Goal: Task Accomplishment & Management: Manage account settings

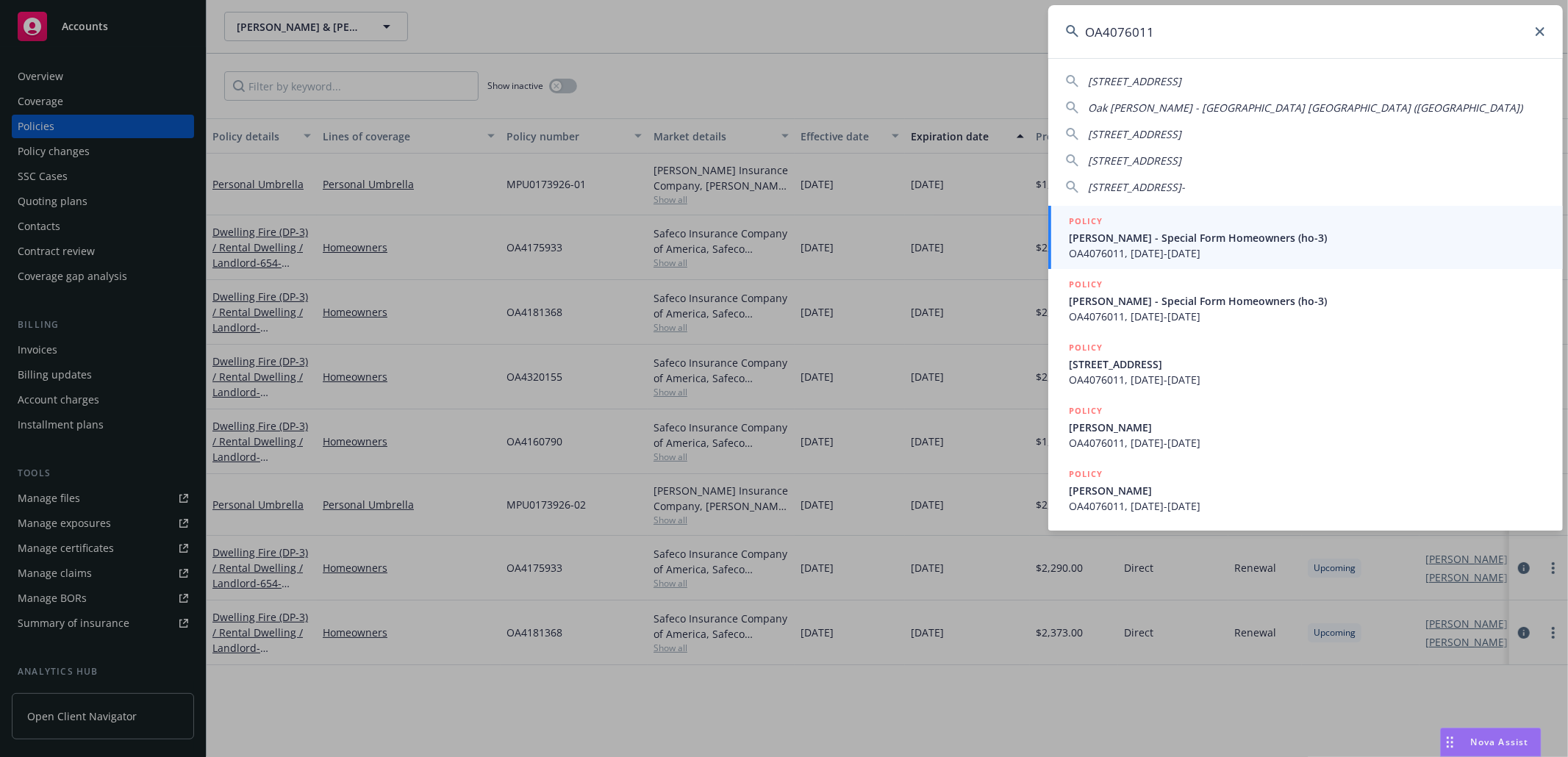
type input "OA4076011"
click at [1546, 34] on input "OA4076011" at bounding box center [1305, 31] width 514 height 53
click at [1543, 33] on icon at bounding box center [1540, 31] width 9 height 9
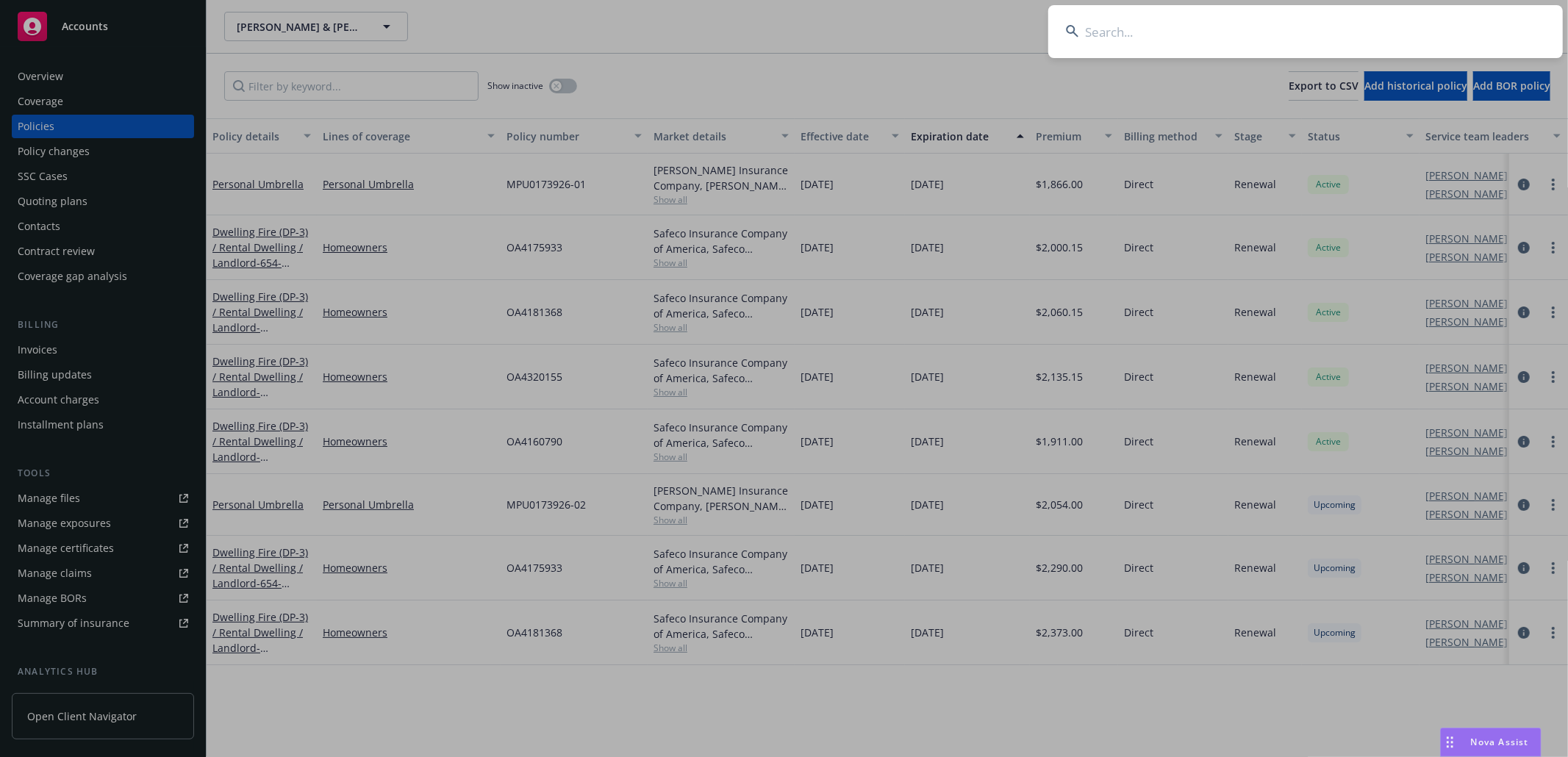
paste input "[PERSON_NAME] [PERSON_NAME]"
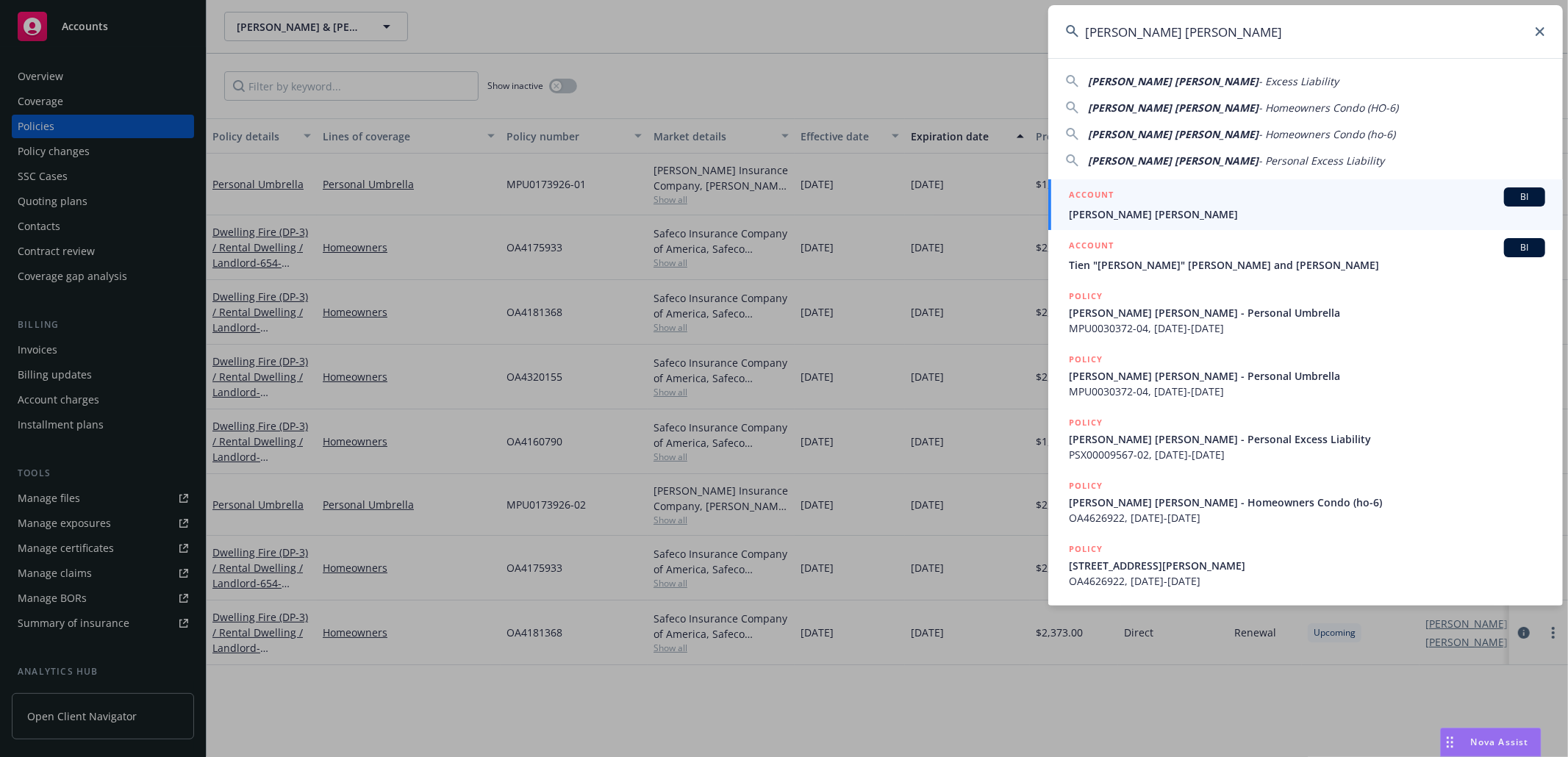
type input "[PERSON_NAME] [PERSON_NAME]"
click at [1154, 213] on span "[PERSON_NAME] [PERSON_NAME]" at bounding box center [1307, 214] width 476 height 16
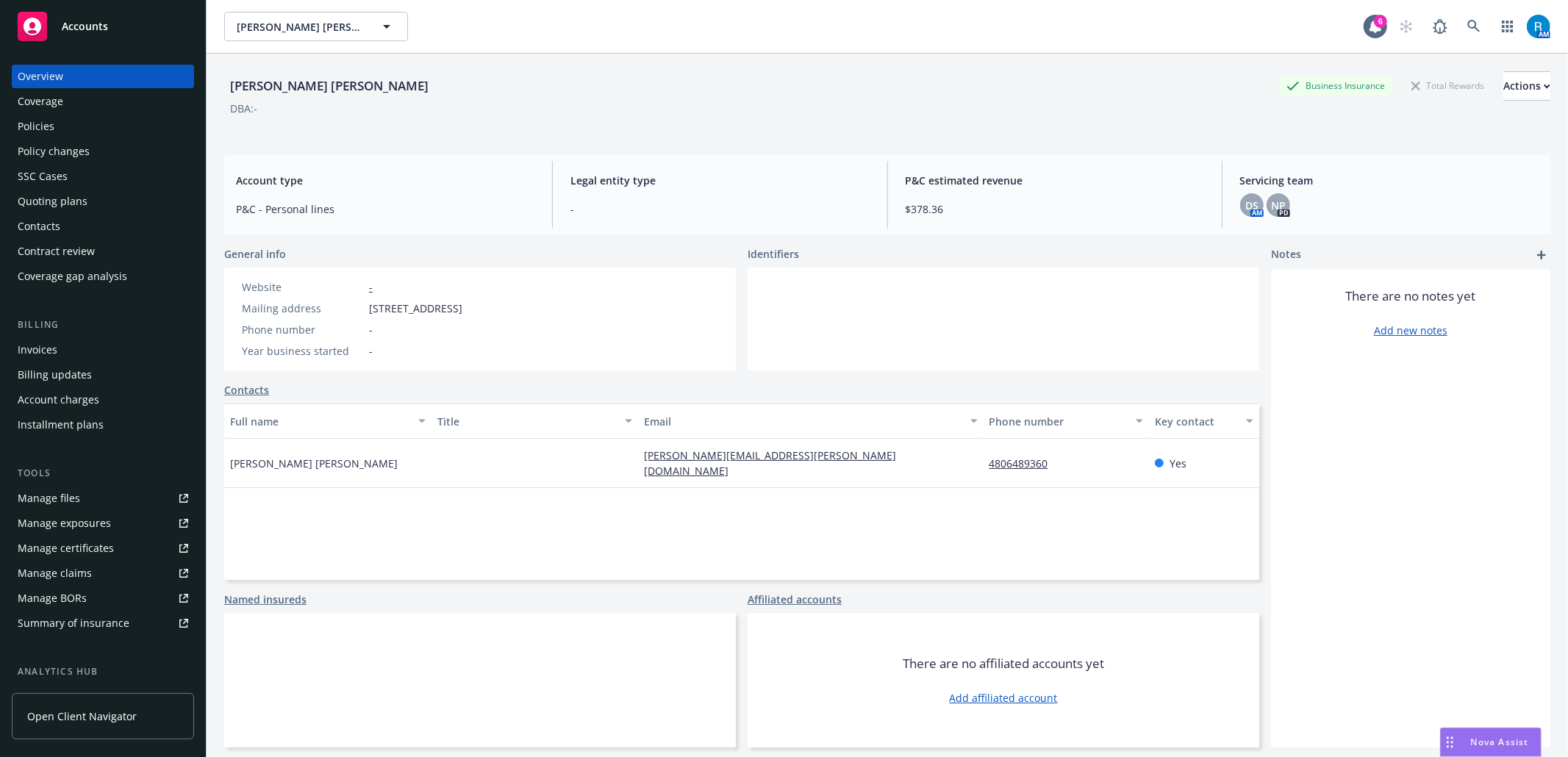
click at [57, 174] on div "SSC Cases" at bounding box center [43, 177] width 50 height 24
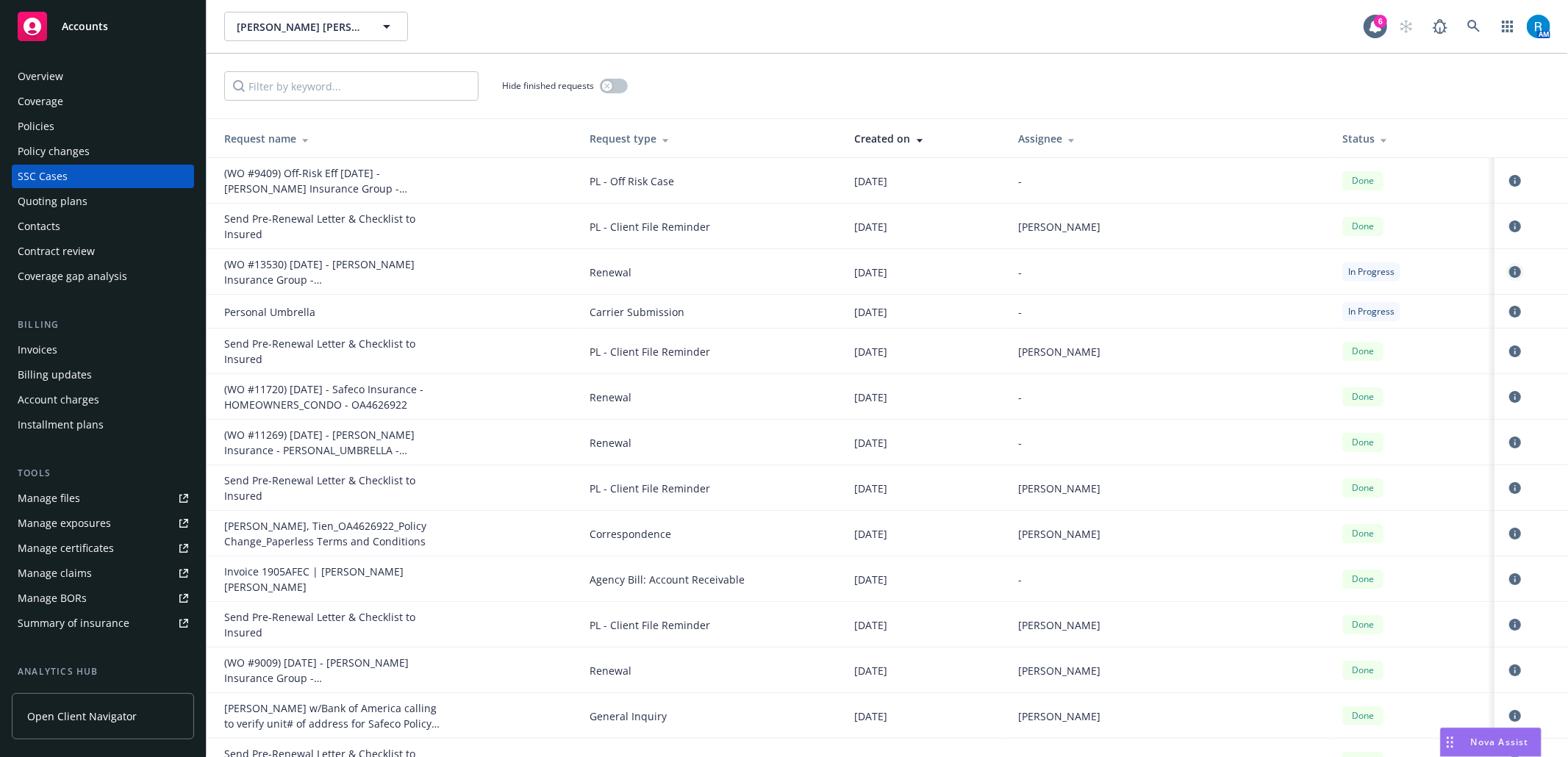
click at [1509, 273] on icon "circleInformation" at bounding box center [1515, 272] width 12 height 12
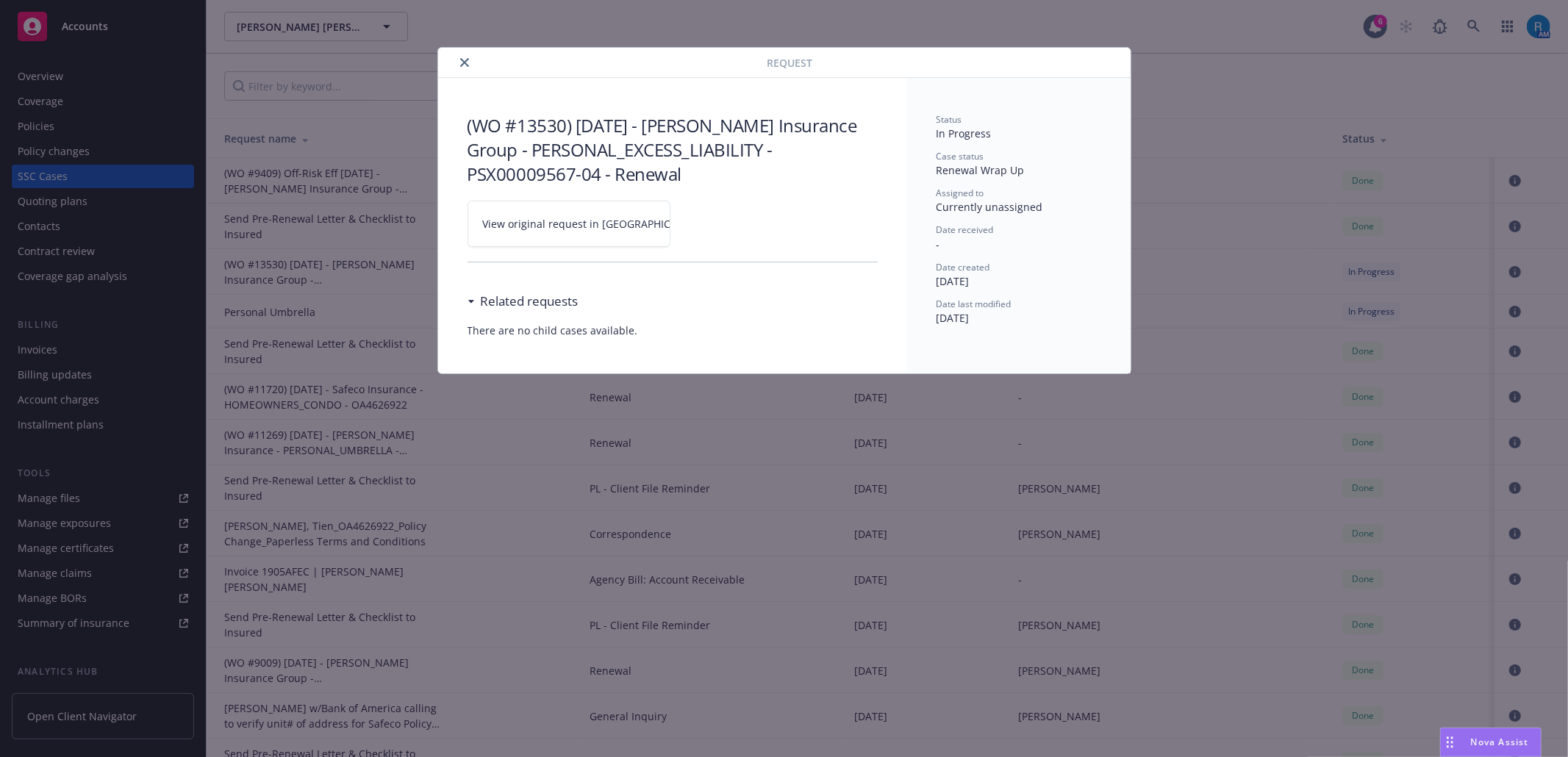
click at [712, 223] on icon at bounding box center [716, 224] width 9 height 9
click at [468, 63] on icon "close" at bounding box center [464, 63] width 9 height 9
click at [110, 83] on div "Overview" at bounding box center [103, 77] width 170 height 24
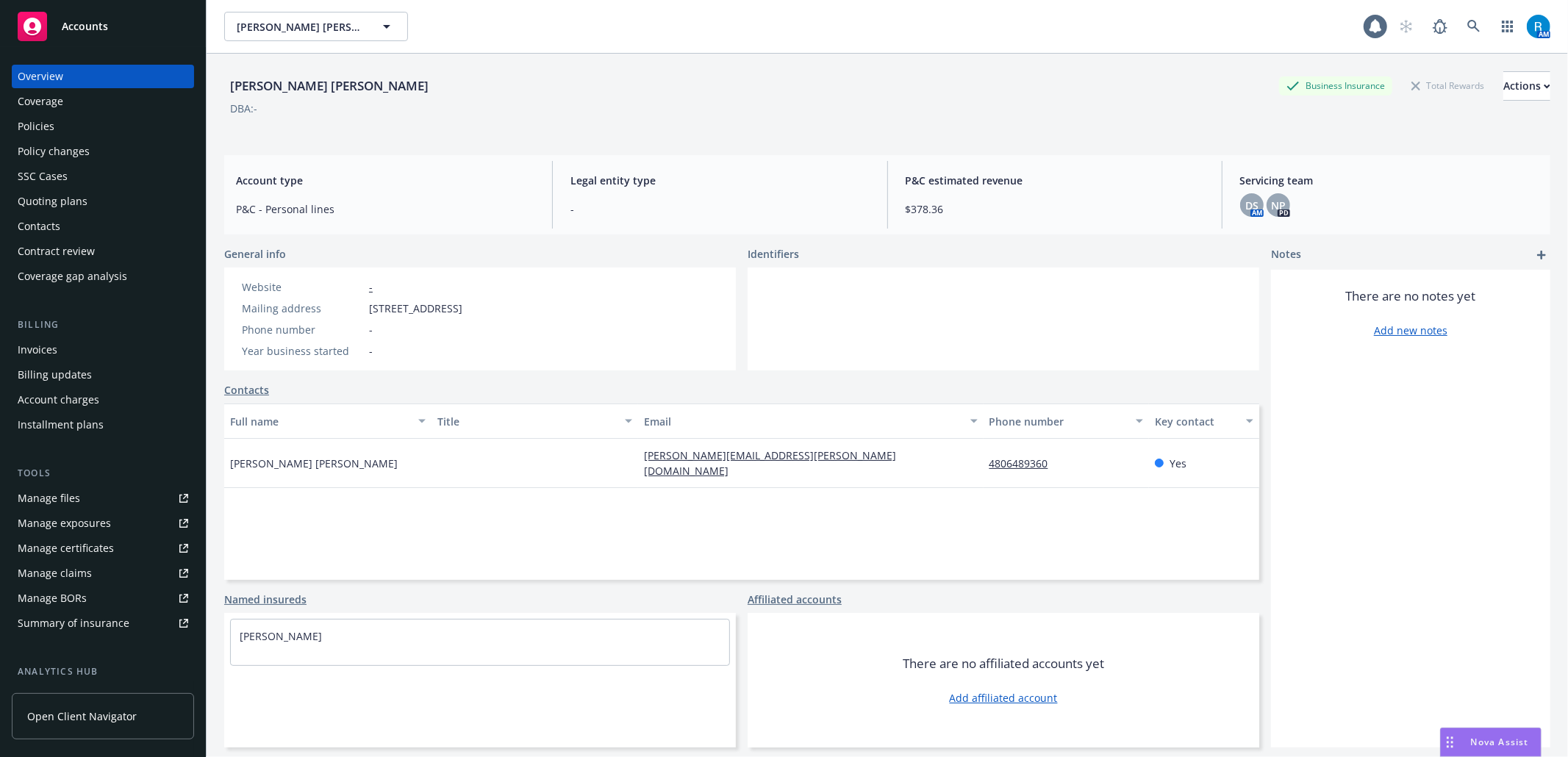
click at [109, 83] on div "Overview" at bounding box center [103, 77] width 170 height 24
click at [65, 127] on div "Policies" at bounding box center [103, 127] width 170 height 24
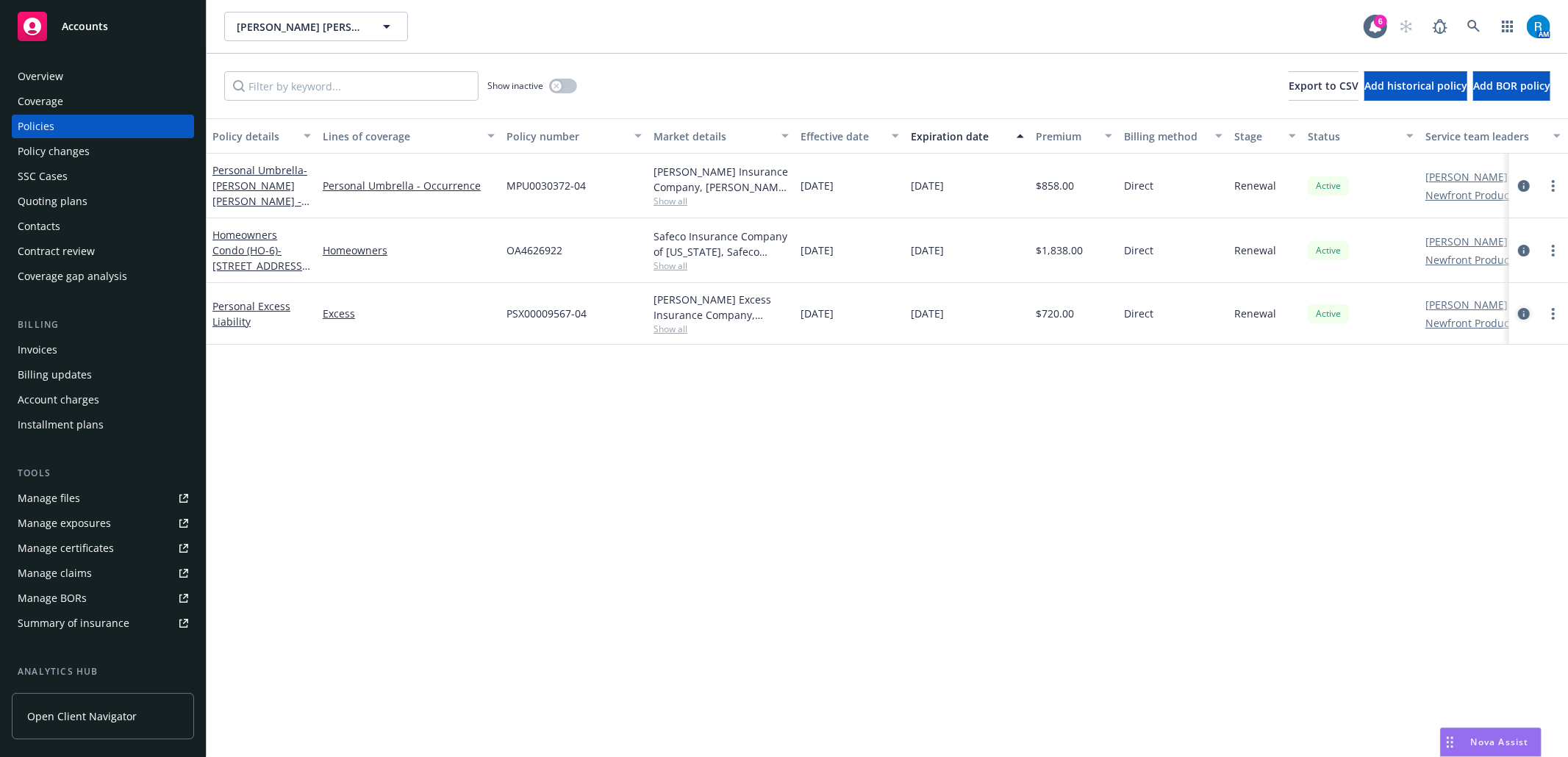
click at [1525, 317] on icon "circleInformation" at bounding box center [1524, 314] width 12 height 12
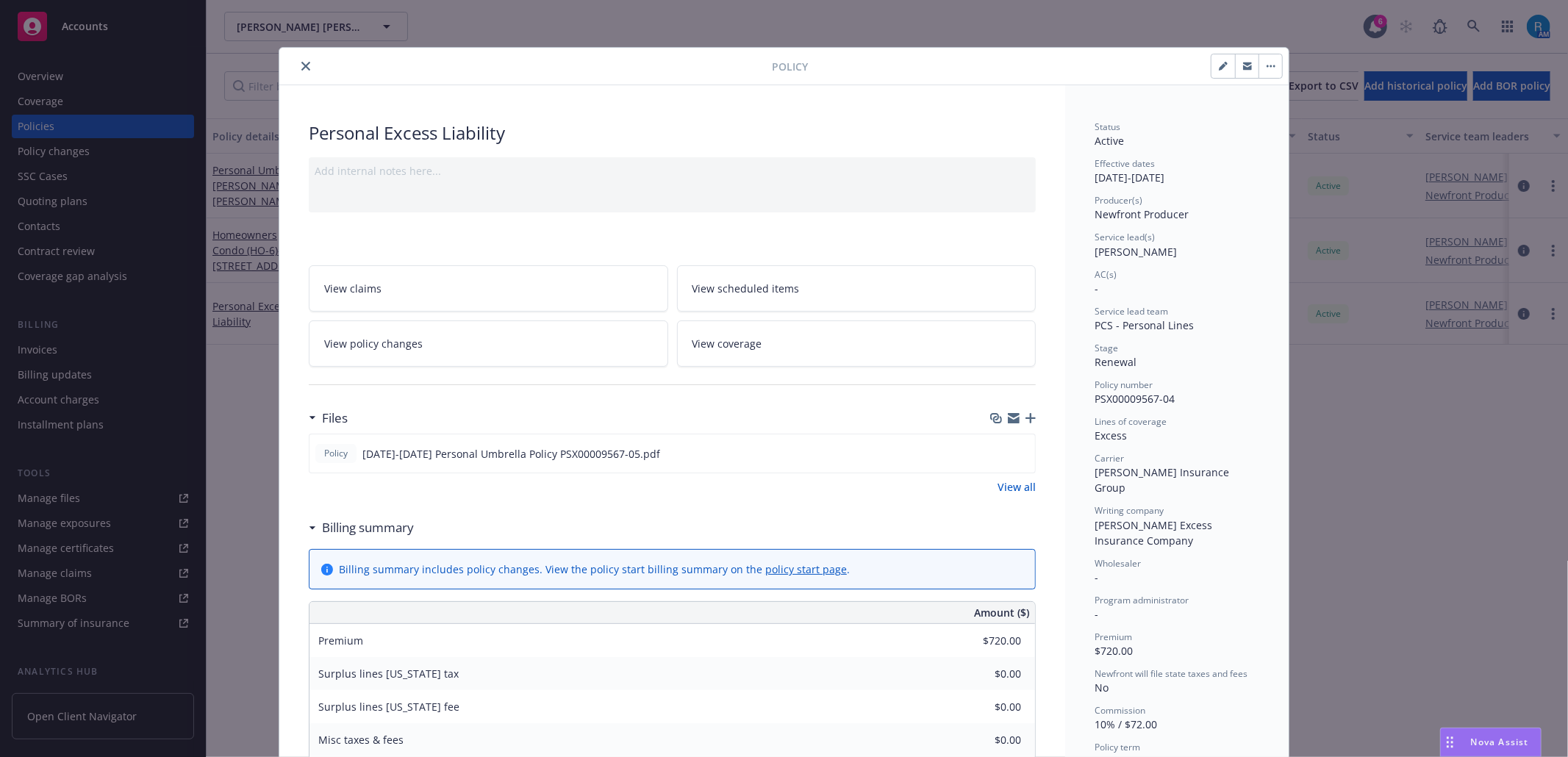
click at [1219, 69] on icon "button" at bounding box center [1223, 66] width 9 height 9
select select "RENEWAL"
select select "12"
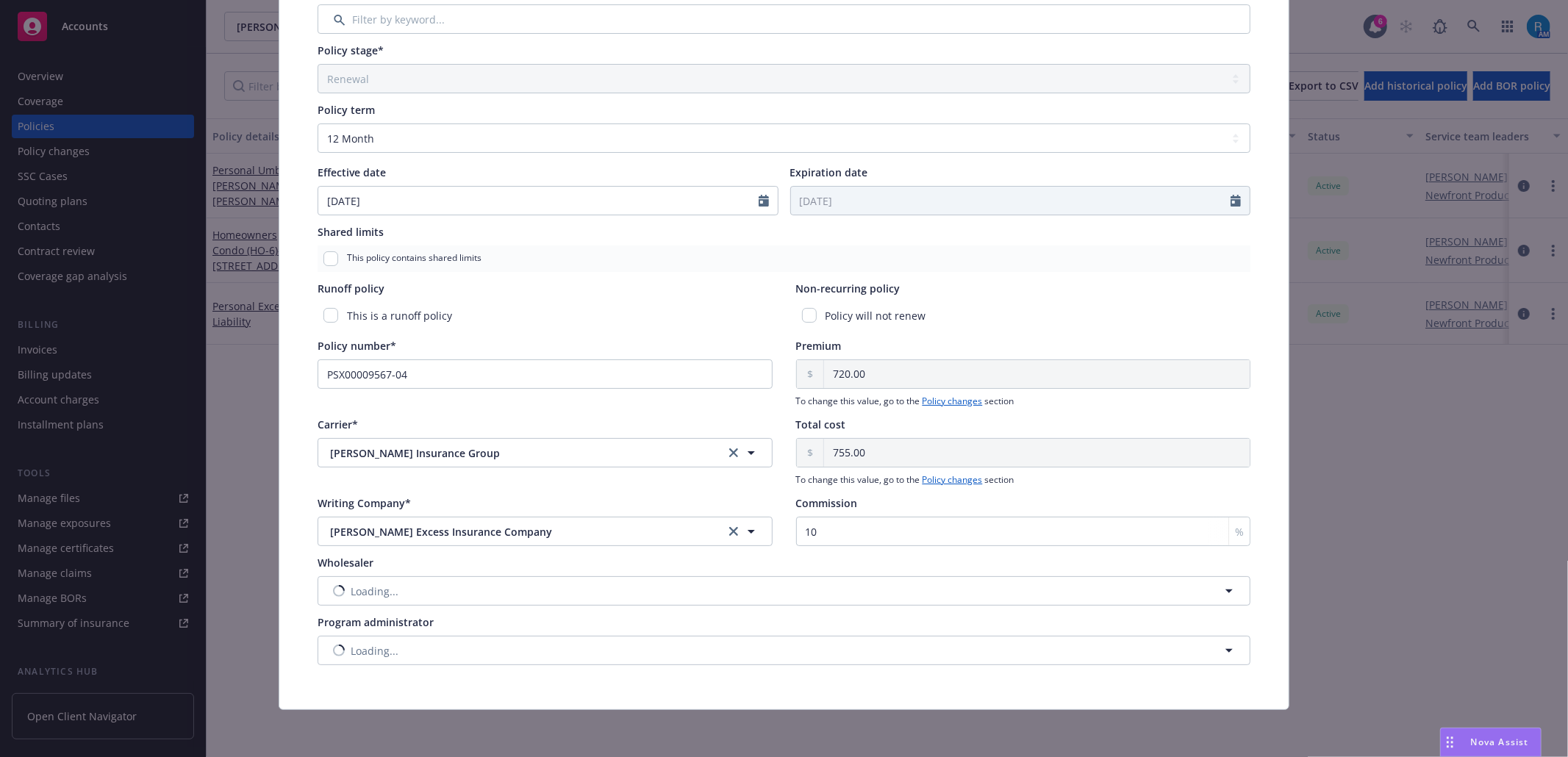
scroll to position [448, 0]
click at [417, 371] on input "PSX00009567-04" at bounding box center [544, 373] width 455 height 29
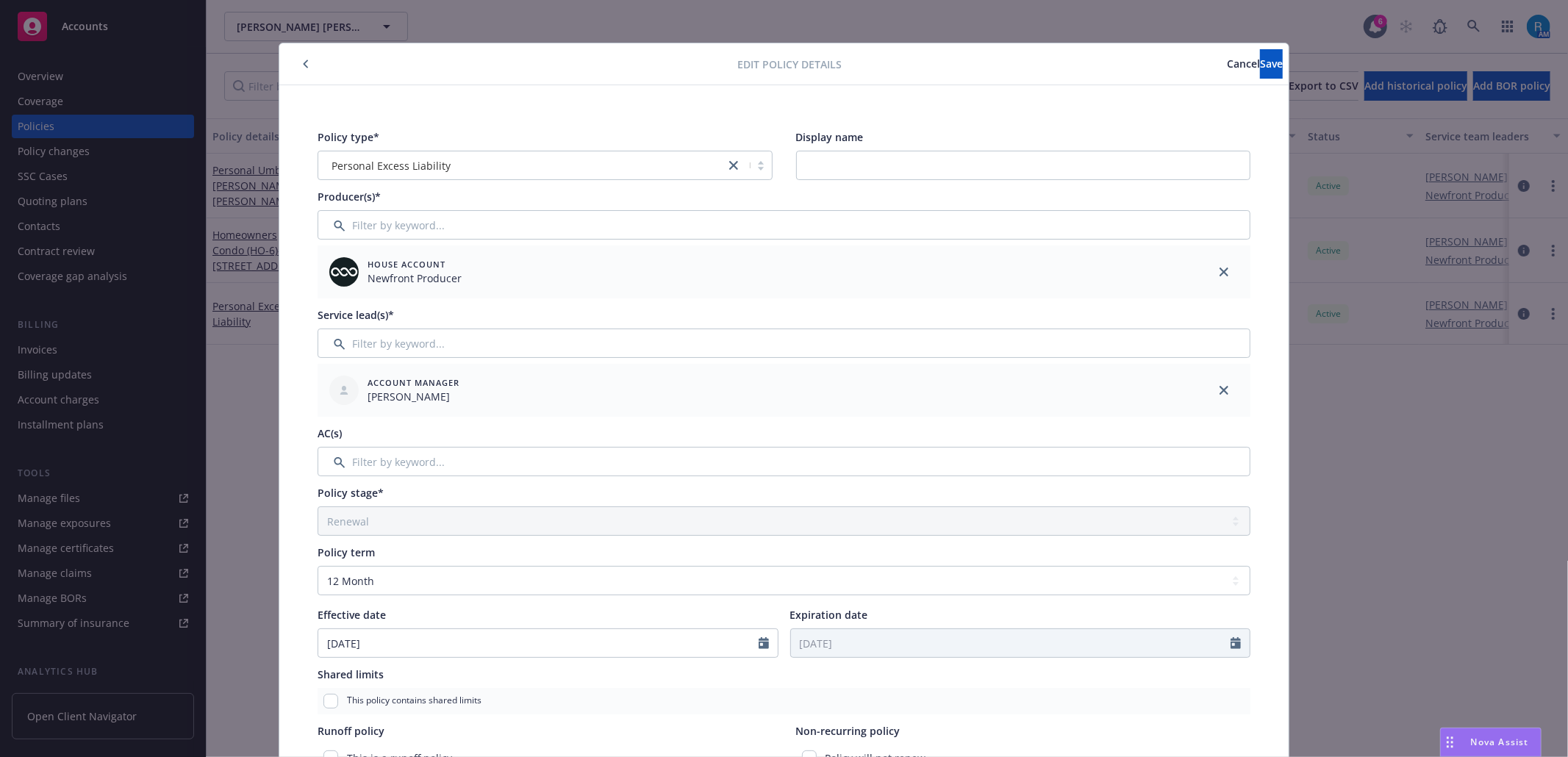
scroll to position [0, 0]
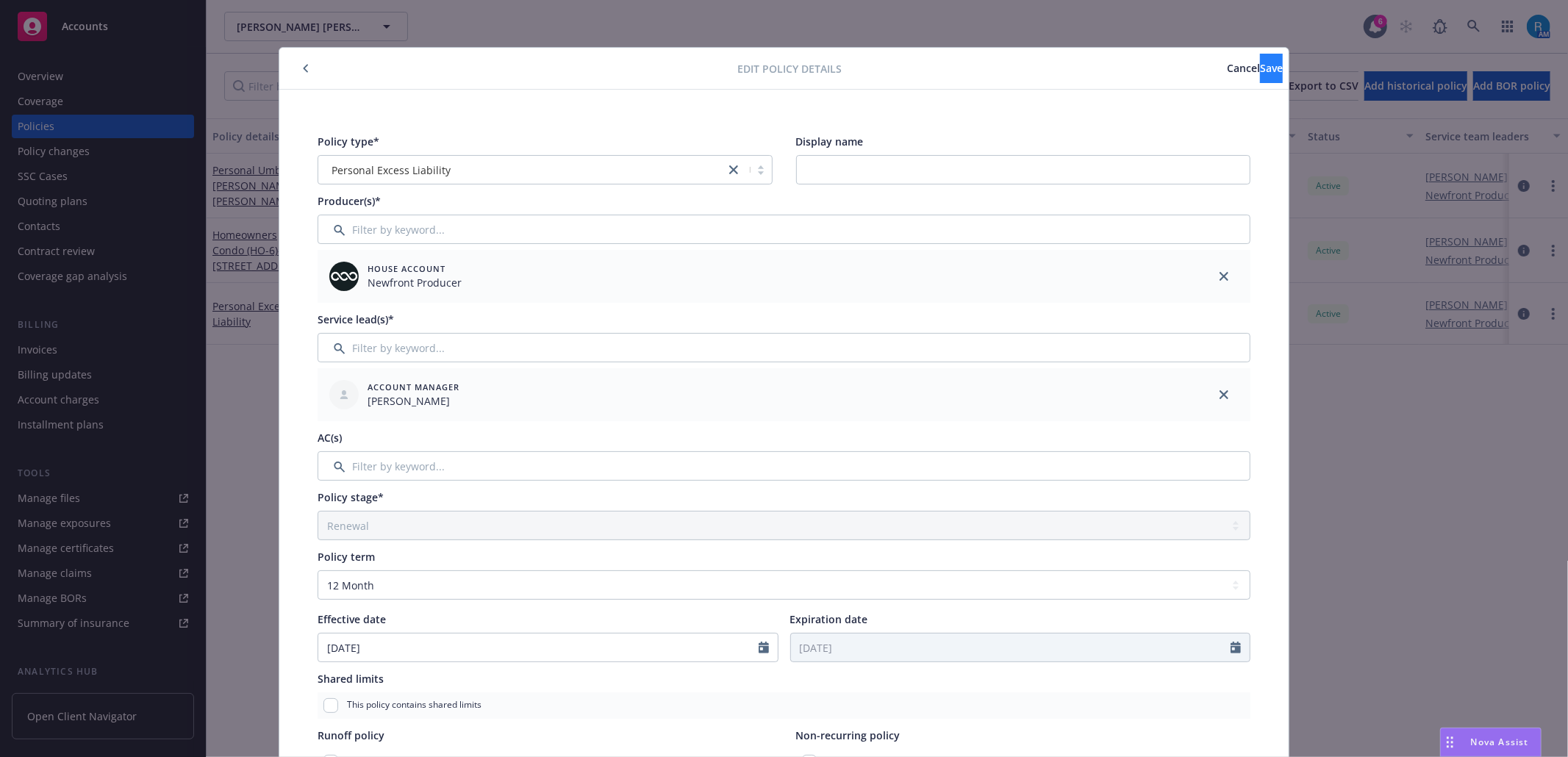
type input "PSX00009567-05"
click at [1260, 72] on span "Save" at bounding box center [1272, 68] width 23 height 14
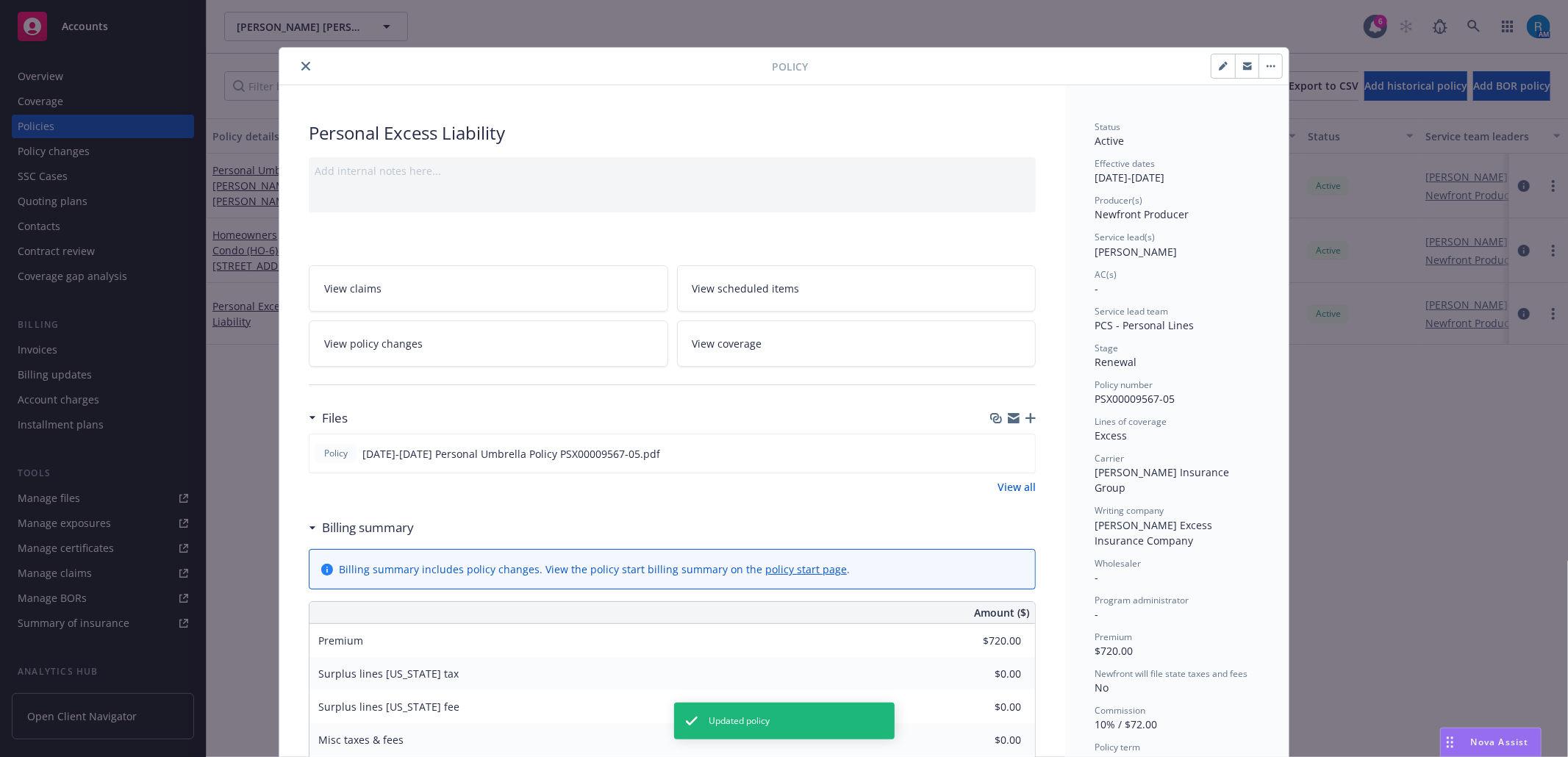
click at [768, 358] on link "View coverage" at bounding box center [856, 343] width 359 height 46
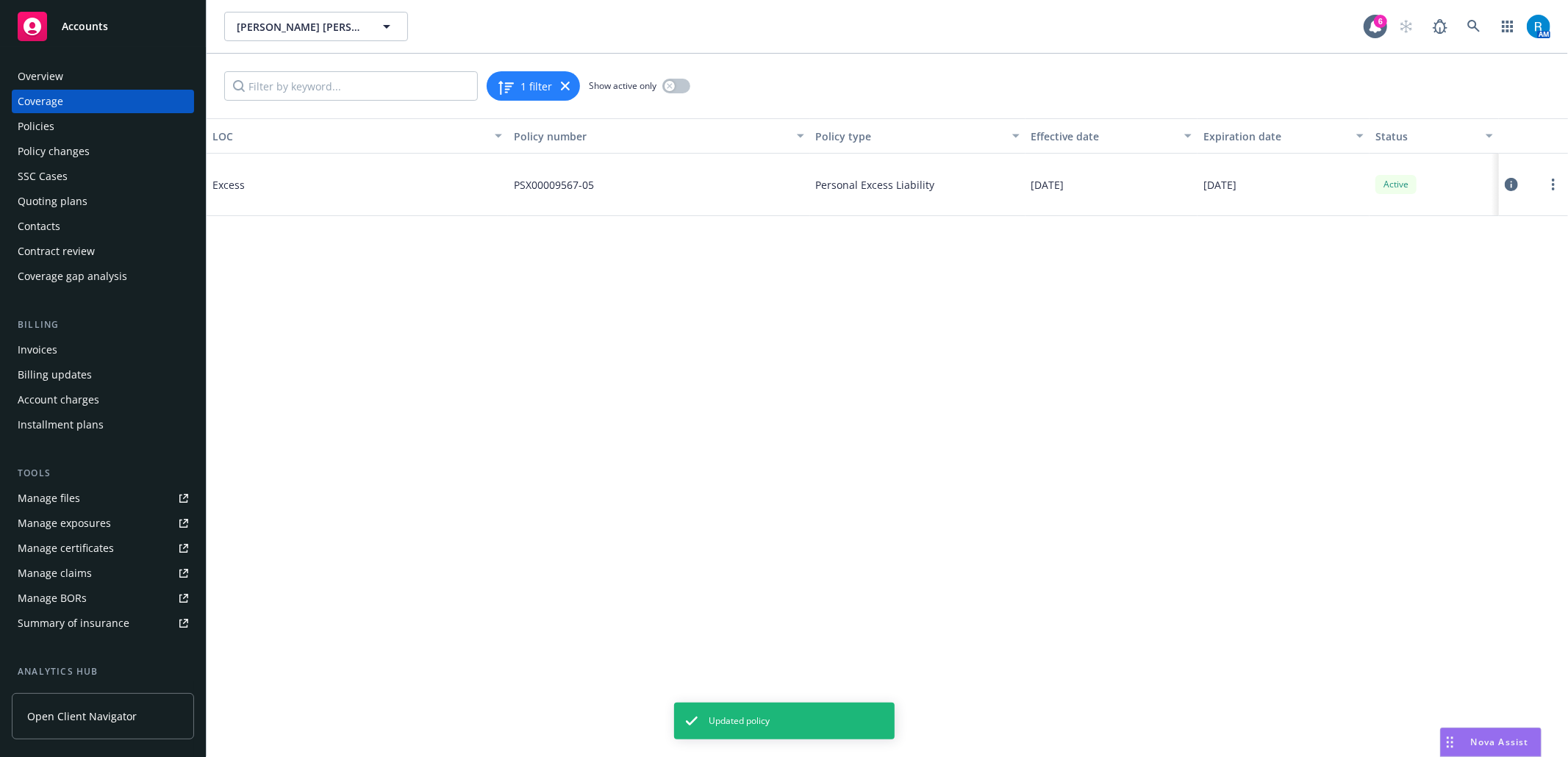
click at [1508, 189] on icon at bounding box center [1511, 184] width 13 height 13
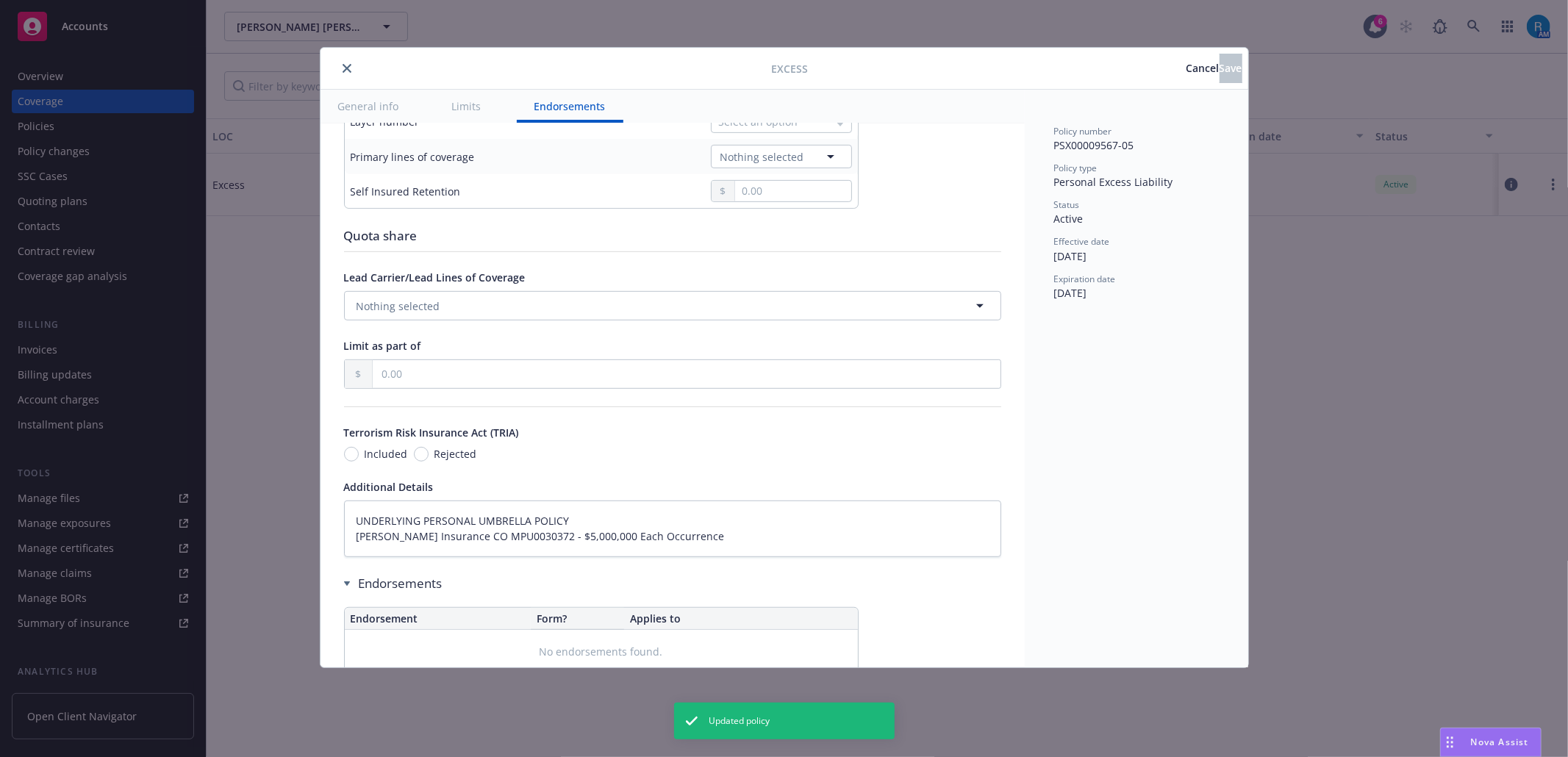
scroll to position [637, 0]
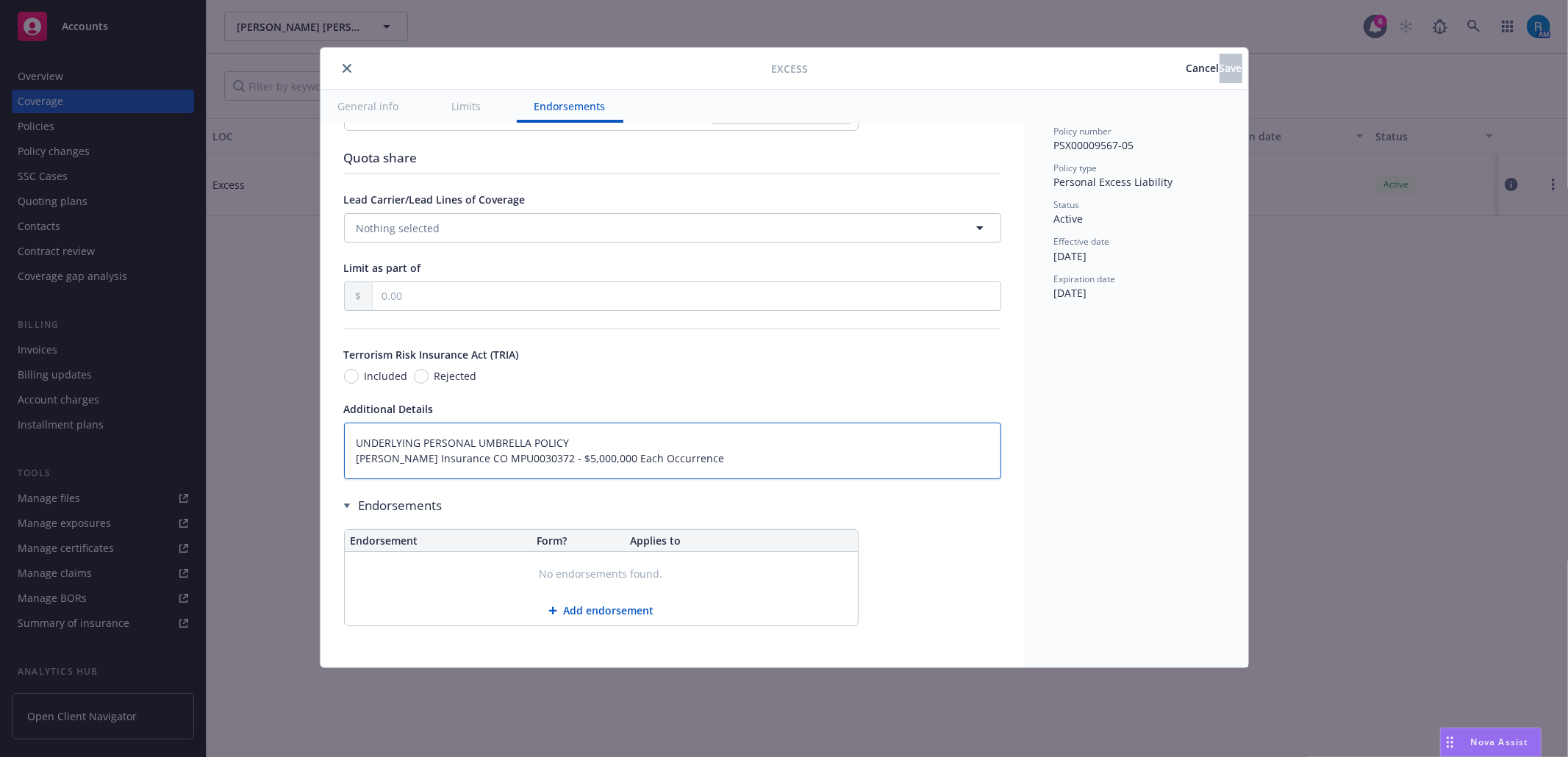
click at [359, 443] on textarea "UNDERLYING PERSONAL UMBRELLA POLICY [PERSON_NAME] Insurance CO MPU0030372 - $5,…" at bounding box center [673, 451] width 657 height 57
type textarea "x"
type textarea "UNDERLYING PERSONAL UMBRELLA POLICY [PERSON_NAME] Insurance CO MPU0030372 - $5,…"
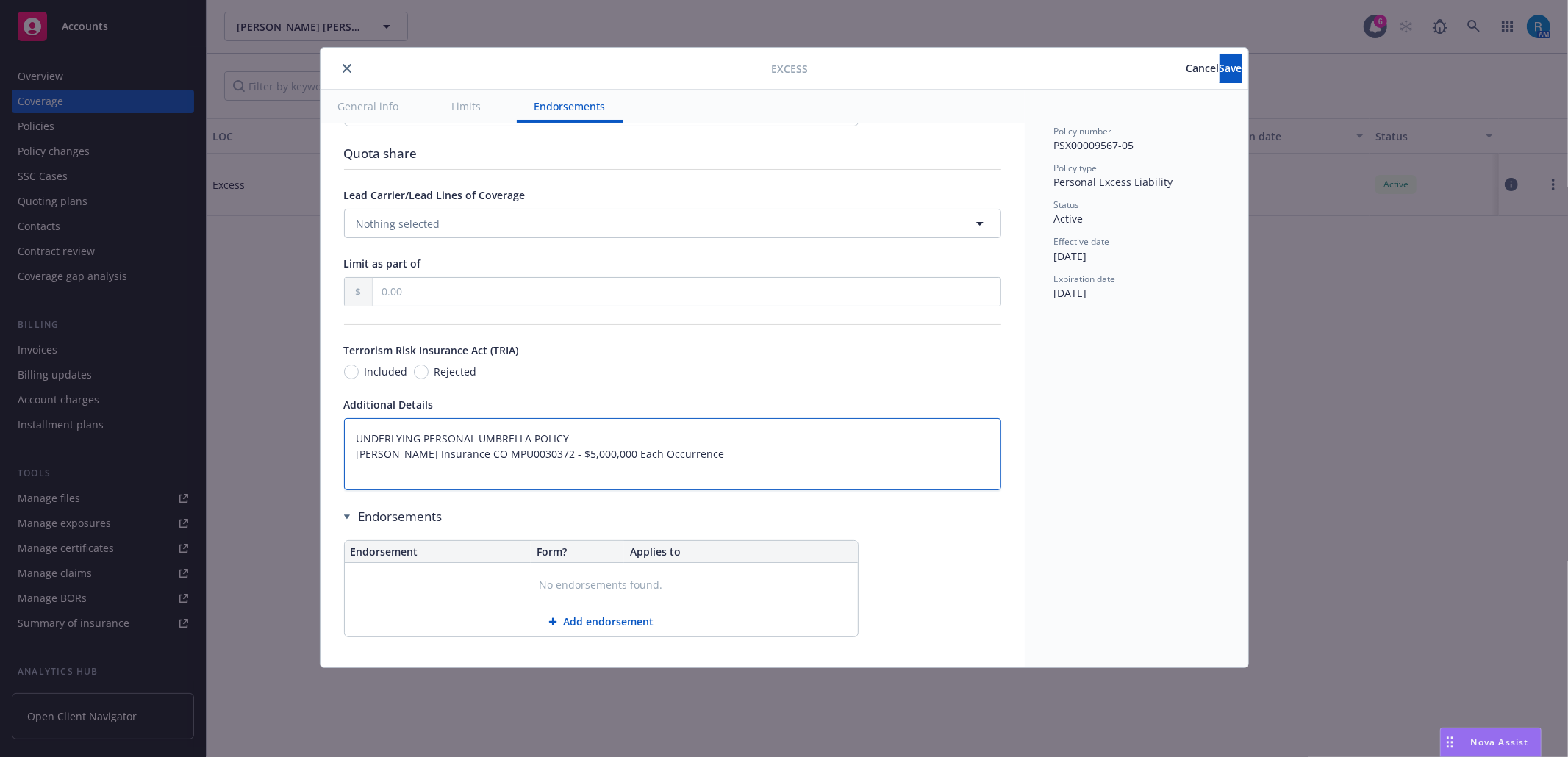
paste textarea "Limits $5,000,000"
type textarea "x"
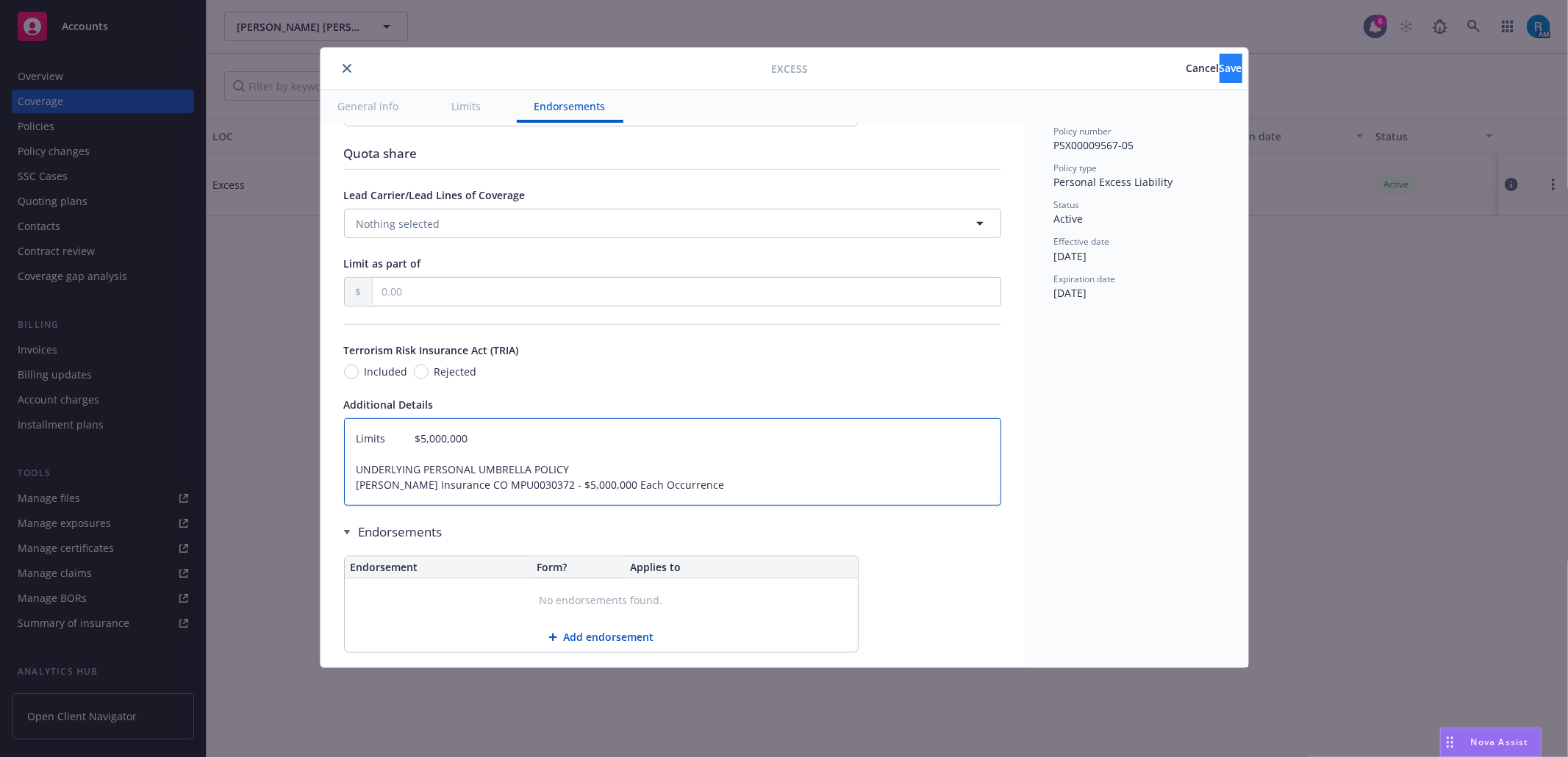
type textarea "Limits $5,000,000 UNDERLYING PERSONAL UMBRELLA POLICY [PERSON_NAME] Insurance C…"
click at [1219, 66] on button "Save" at bounding box center [1231, 68] width 23 height 29
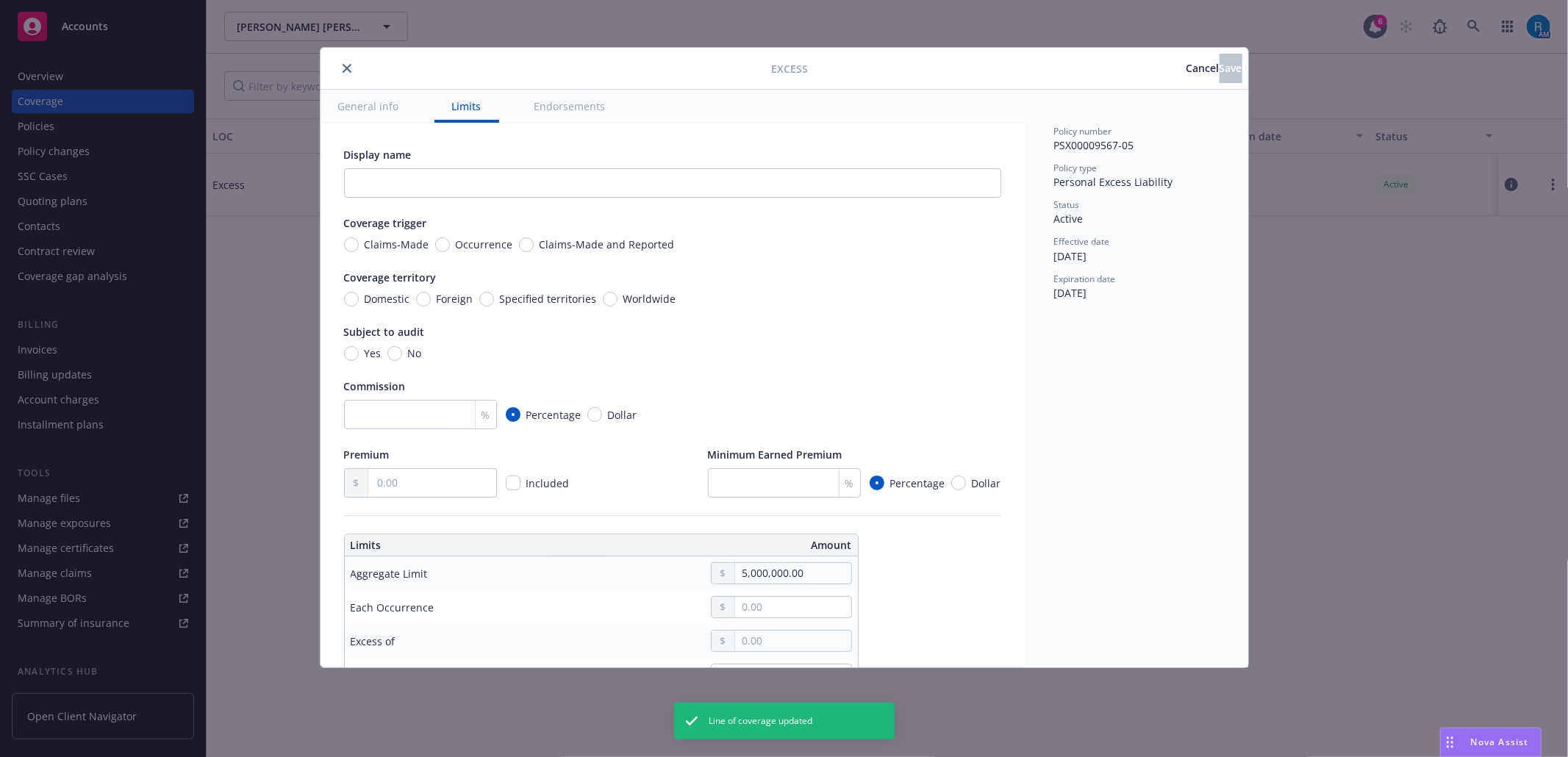
type textarea "x"
type textarea "Limits $5,000,000 UNDERLYING PERSONAL UMBRELLA POLICY [PERSON_NAME] Insurance C…"
click at [345, 71] on icon "close" at bounding box center [347, 69] width 9 height 9
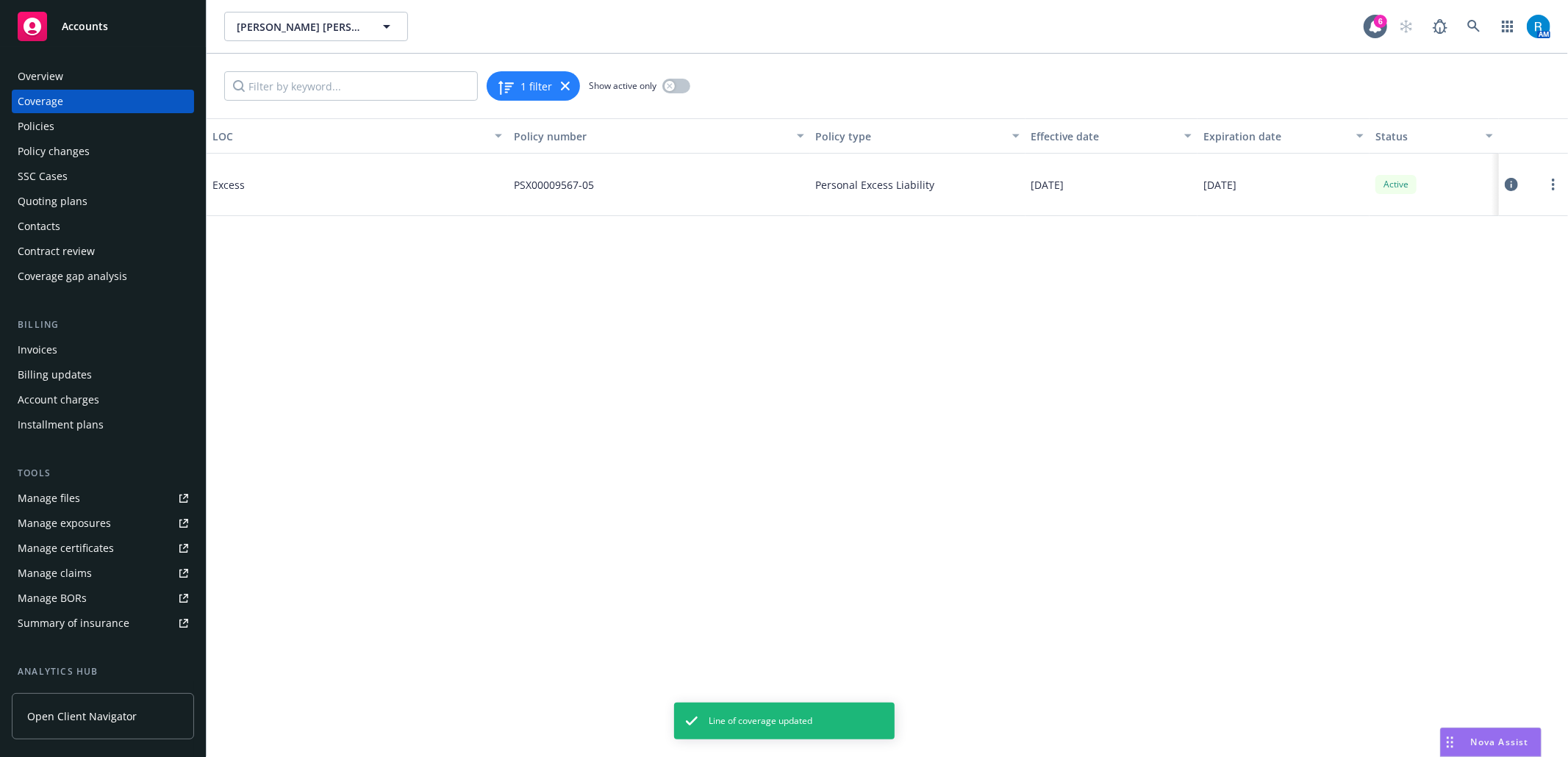
click at [63, 127] on div "Policies" at bounding box center [103, 127] width 170 height 24
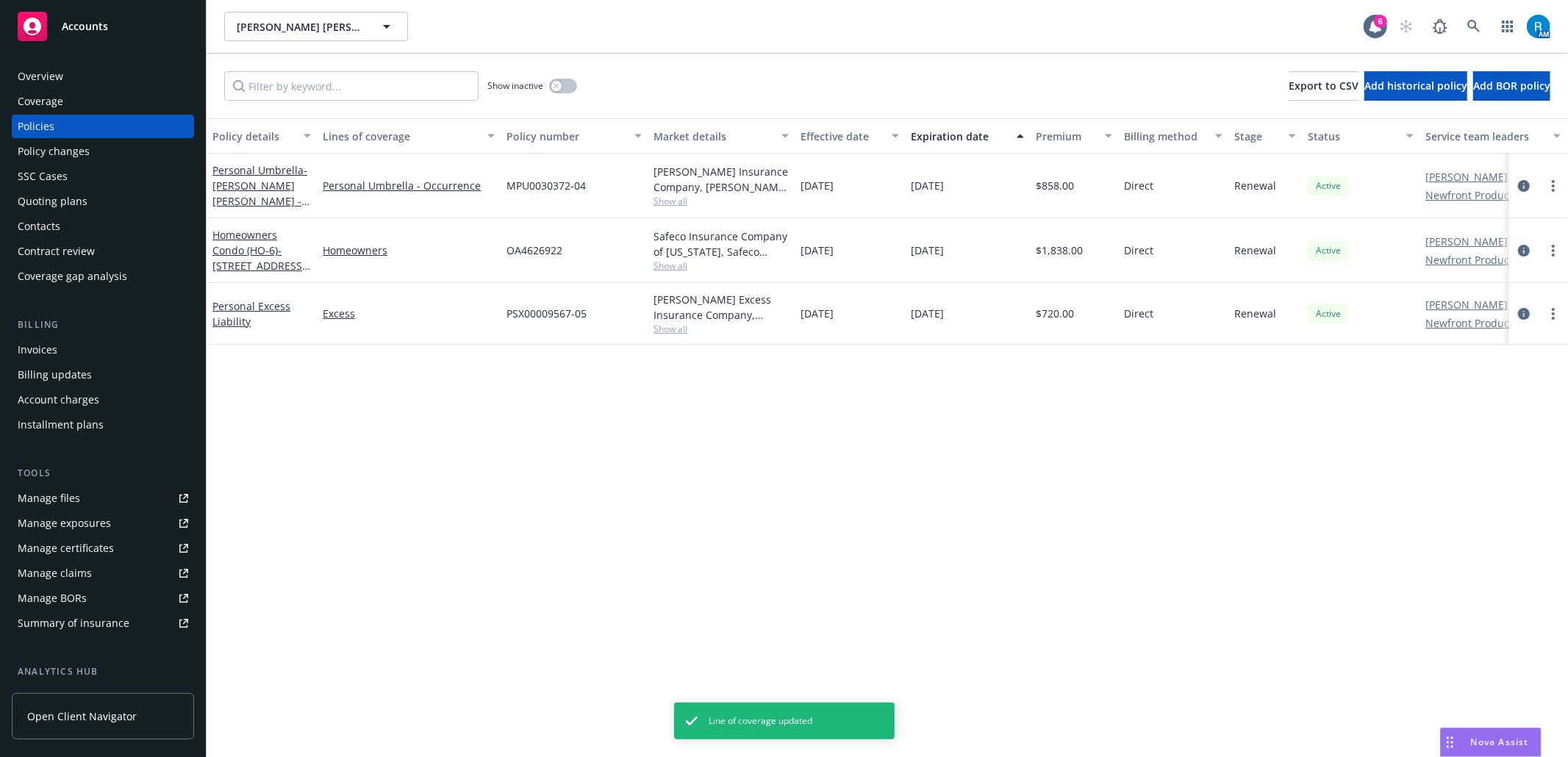
click at [1521, 317] on icon "circleInformation" at bounding box center [1524, 314] width 12 height 12
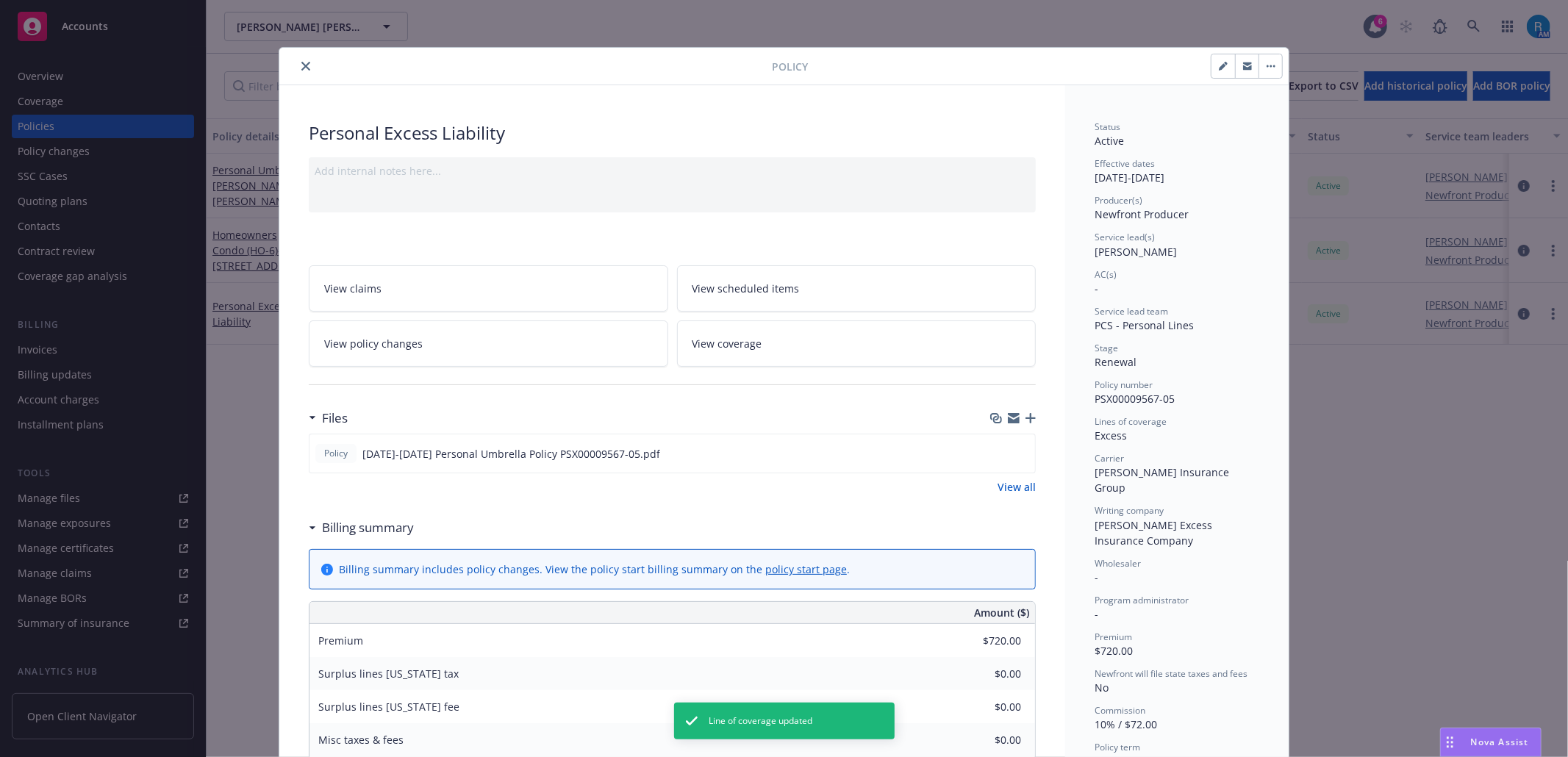
scroll to position [44, 0]
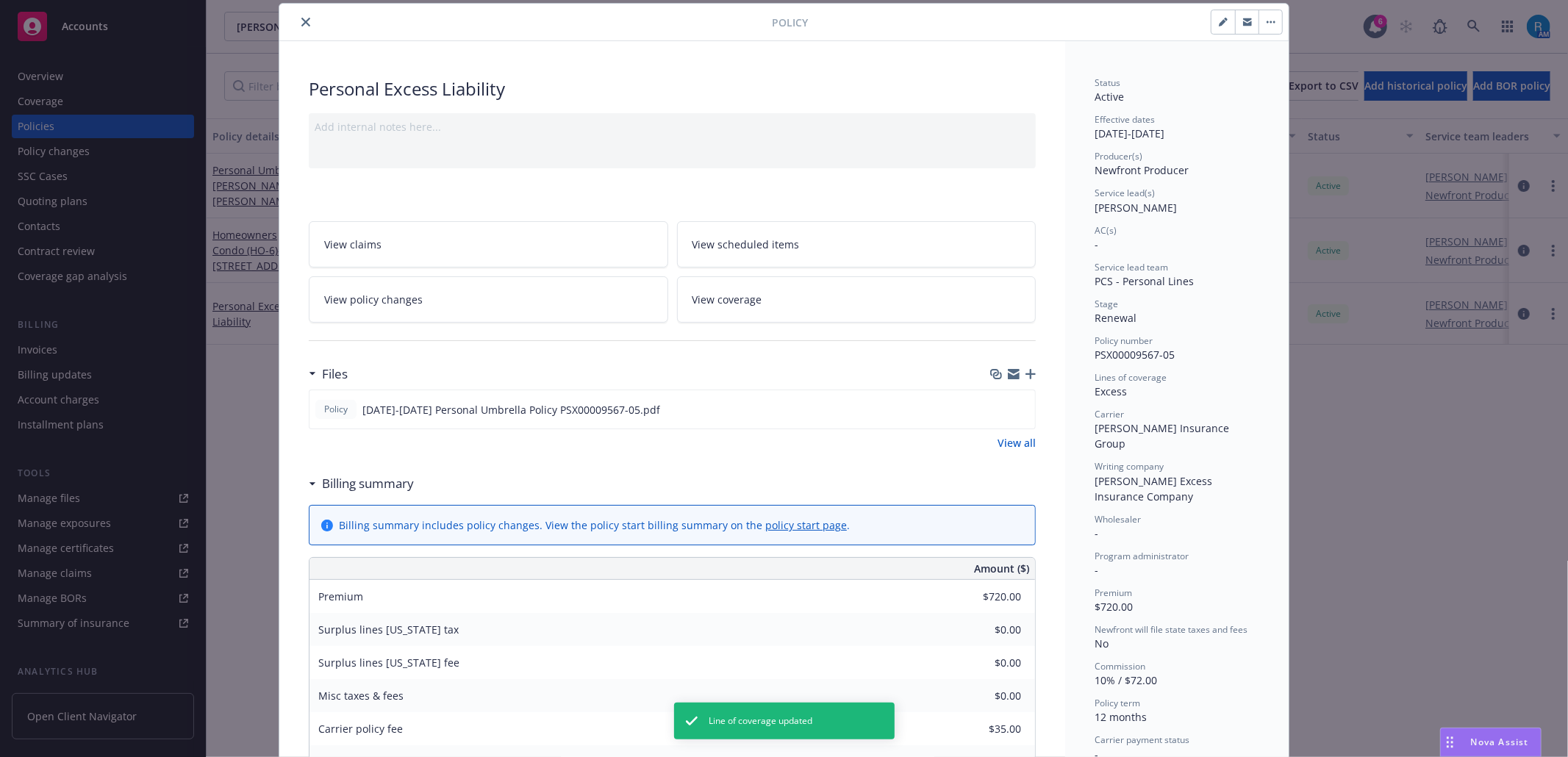
click at [1219, 24] on icon "button" at bounding box center [1222, 23] width 7 height 7
select select "RENEWAL"
select select "12"
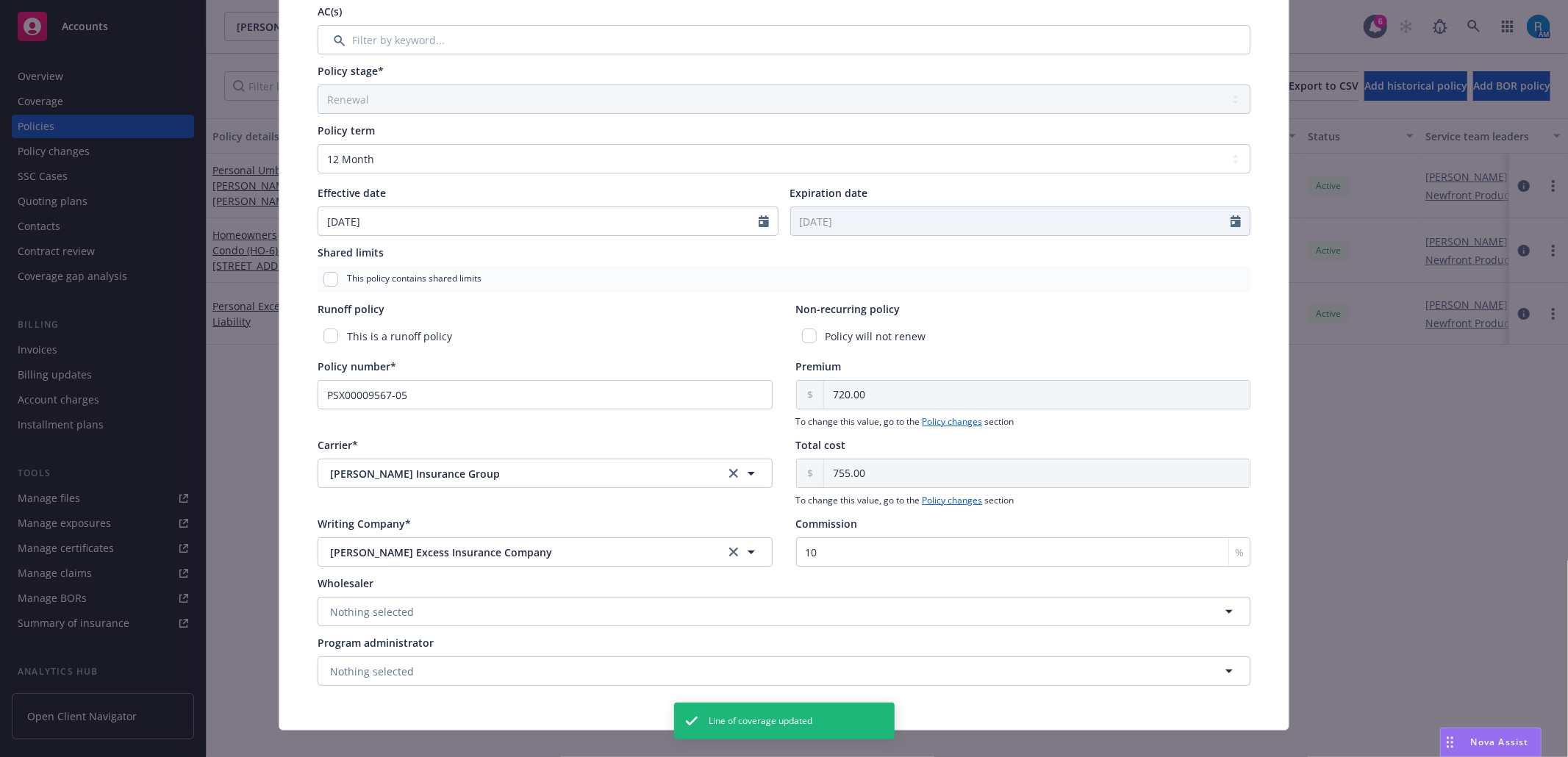
scroll to position [448, 0]
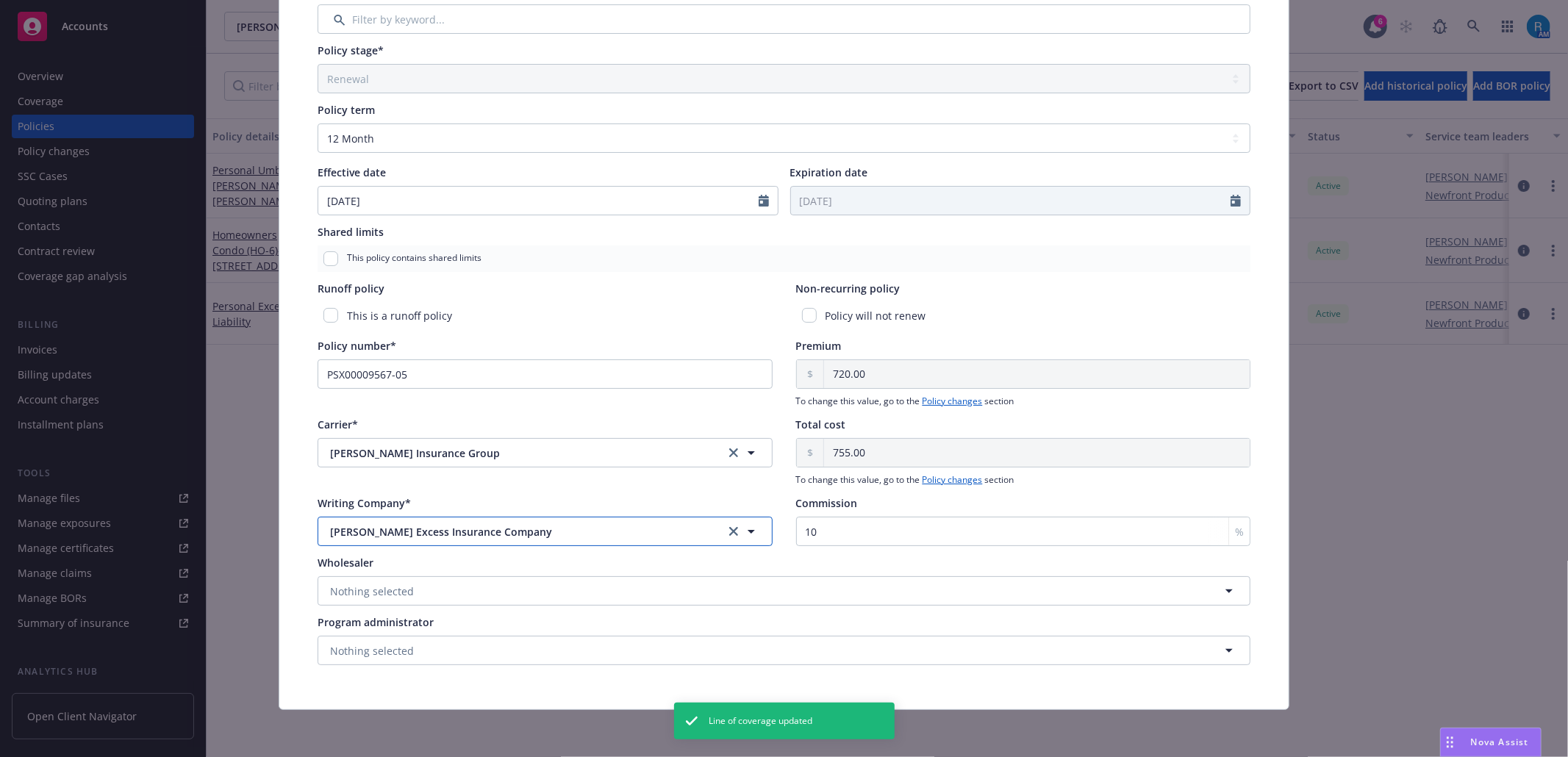
click at [401, 534] on span "[PERSON_NAME] Excess Insurance Company" at bounding box center [515, 532] width 370 height 16
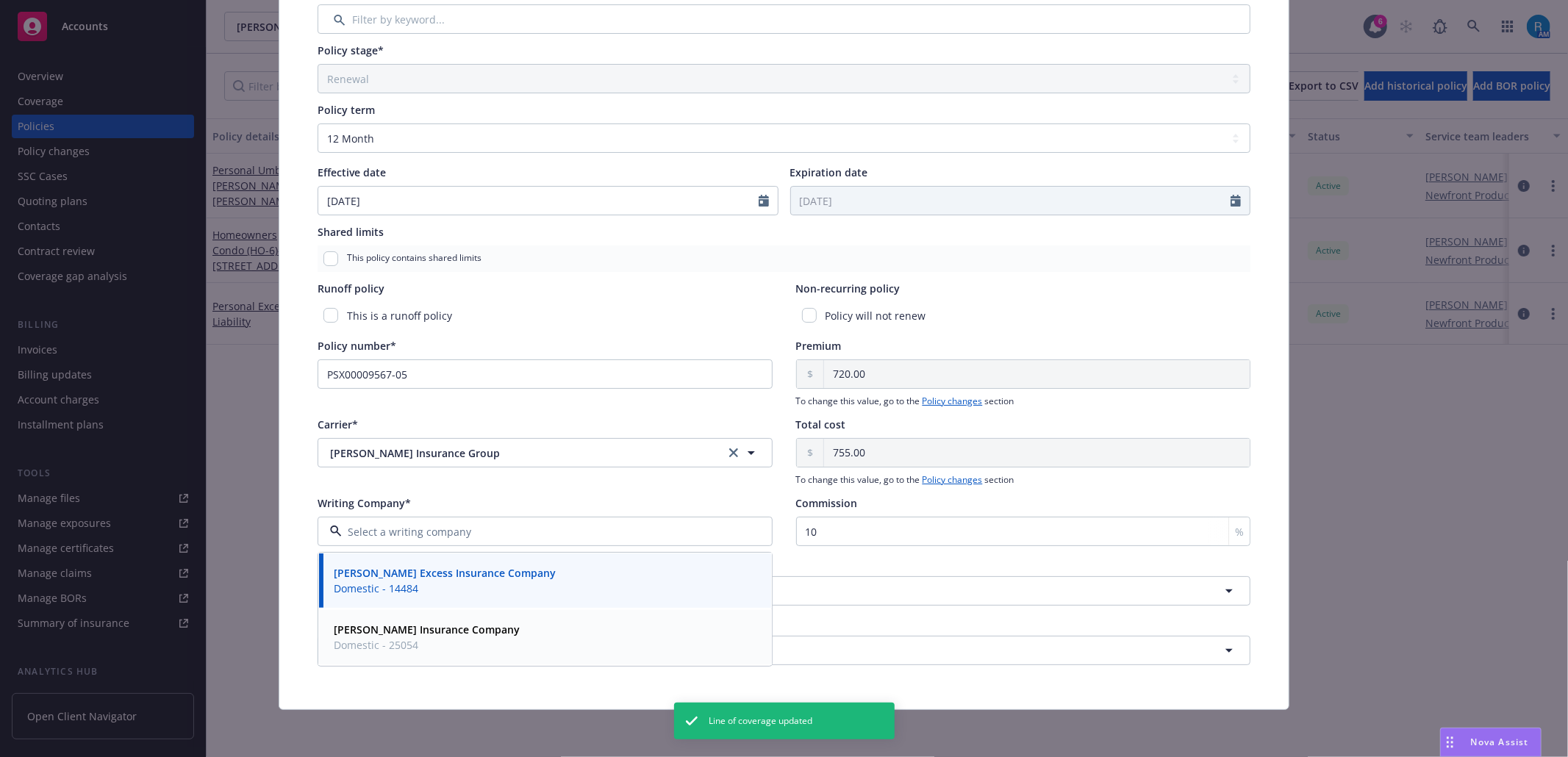
click at [411, 631] on strong "[PERSON_NAME] Insurance Company" at bounding box center [426, 629] width 186 height 14
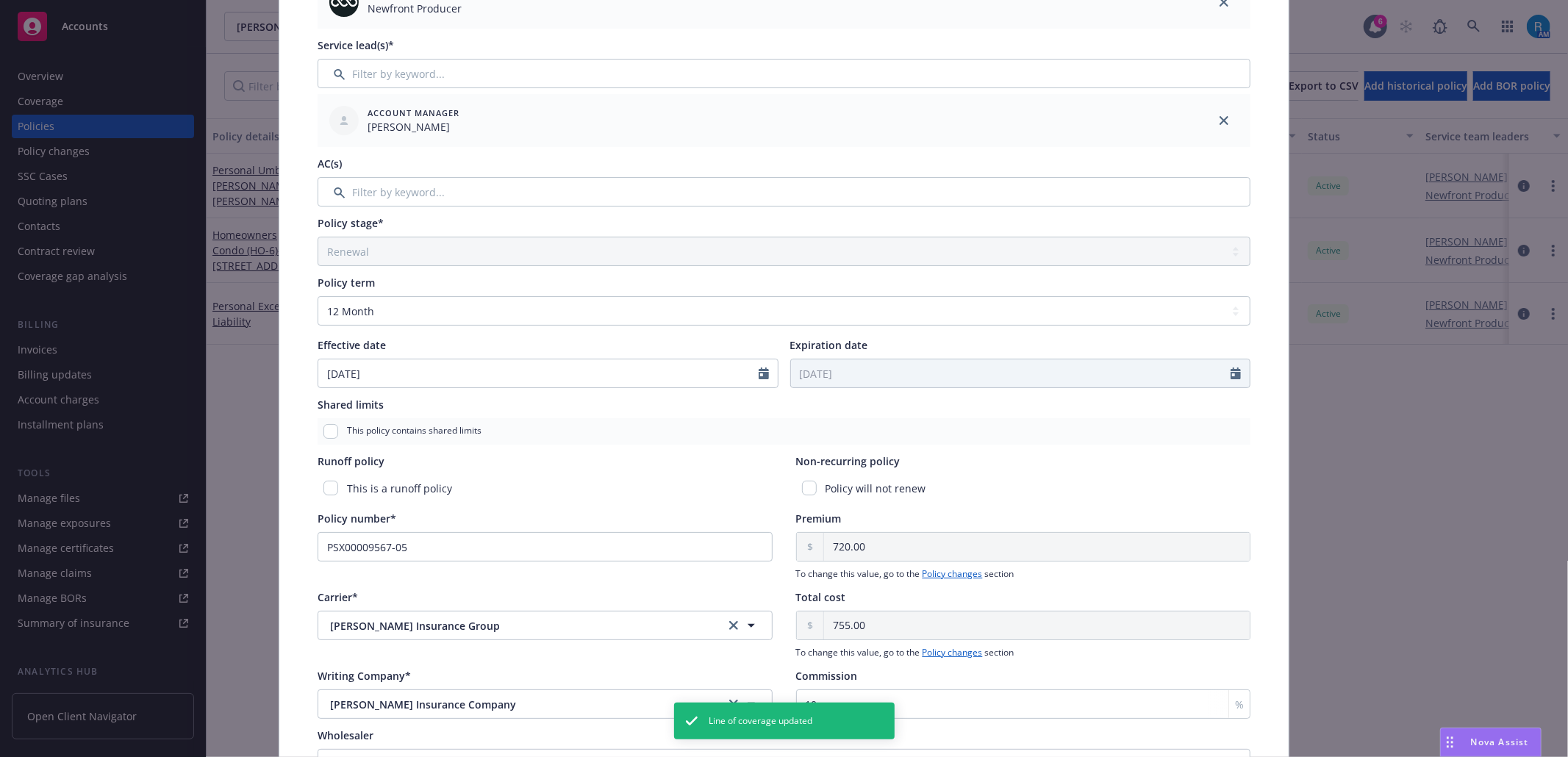
scroll to position [0, 0]
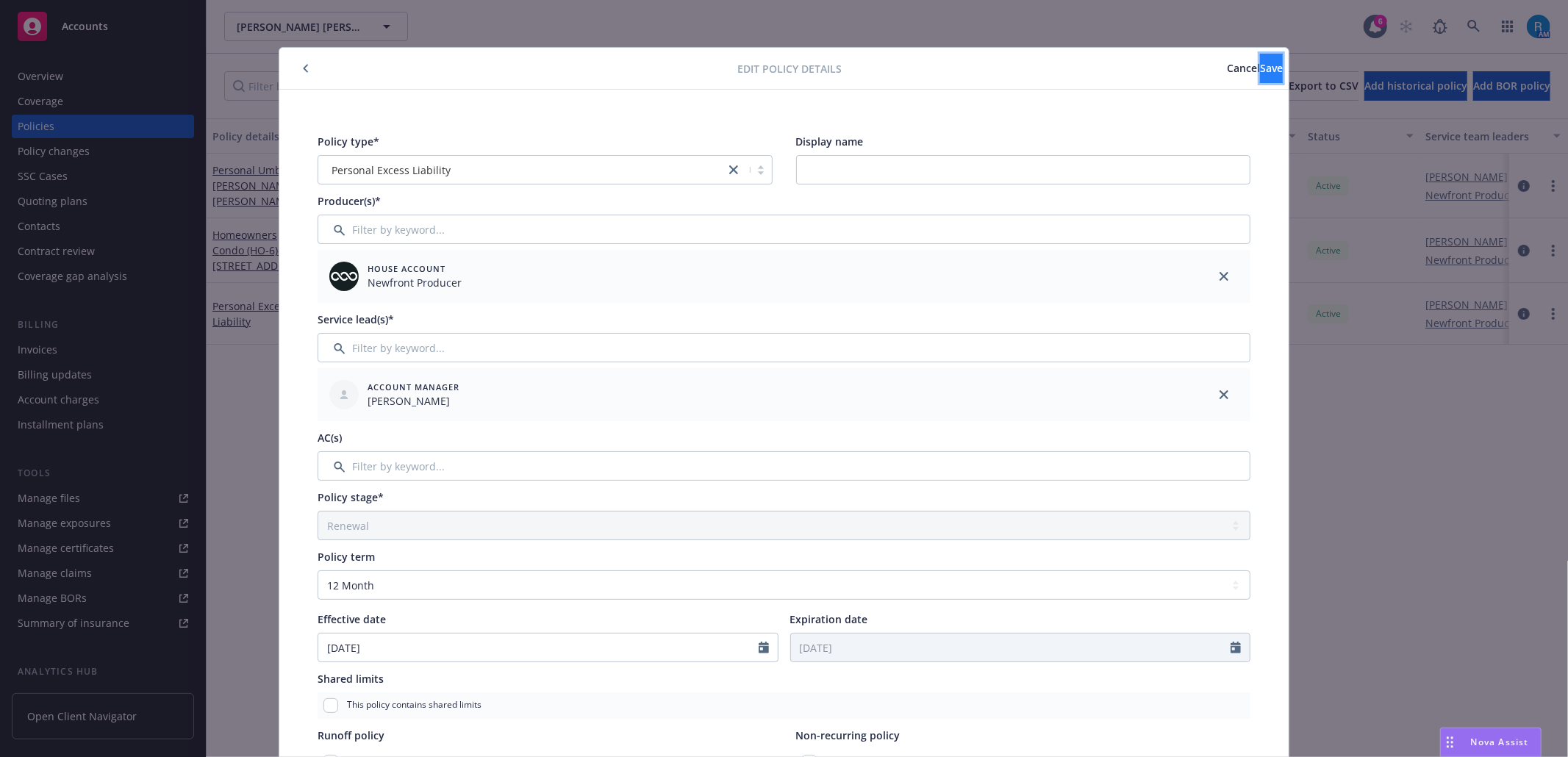
click at [1260, 72] on button "Save" at bounding box center [1272, 68] width 23 height 29
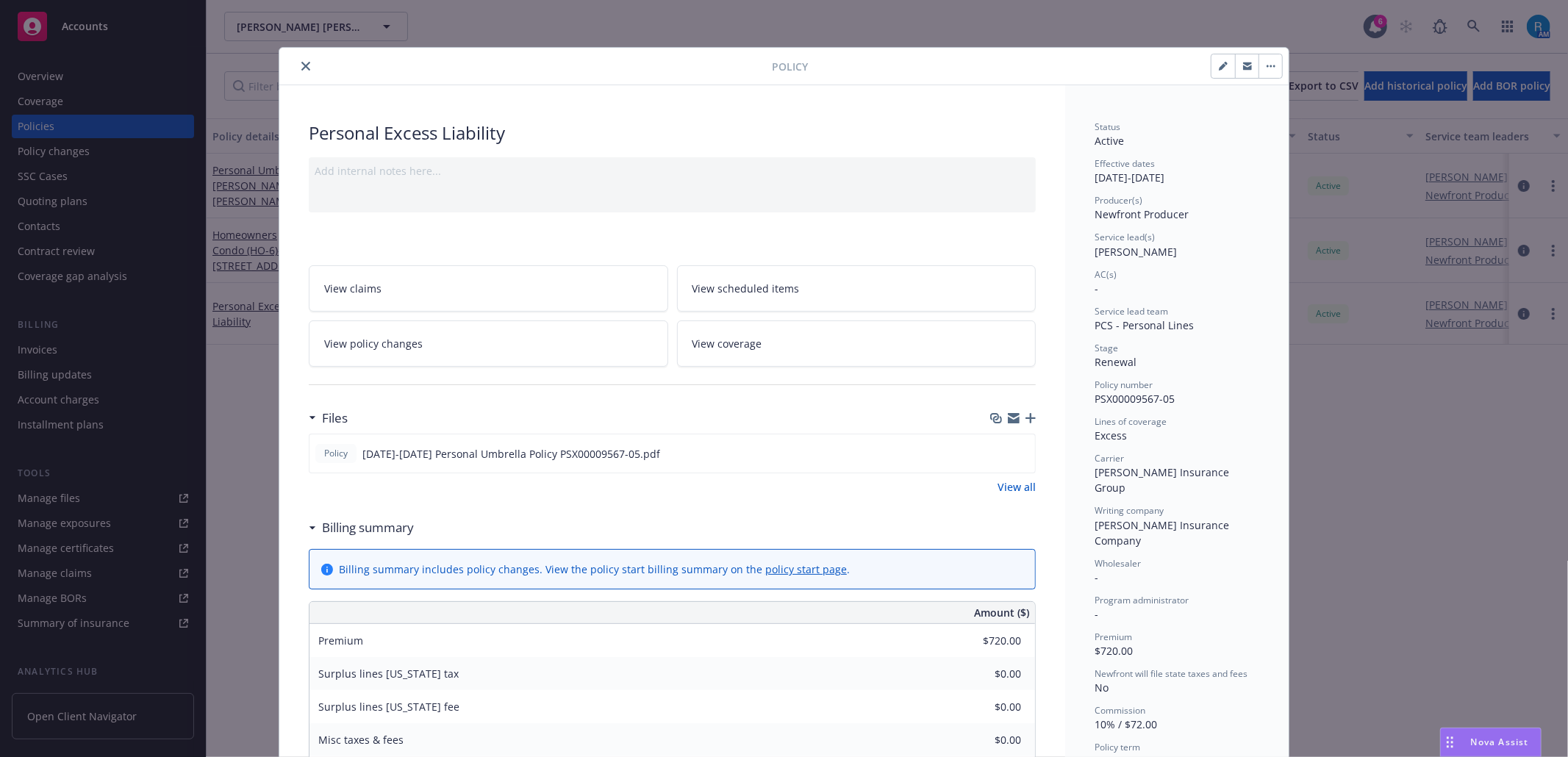
click at [302, 66] on icon "close" at bounding box center [306, 66] width 9 height 9
